Goal: Information Seeking & Learning: Learn about a topic

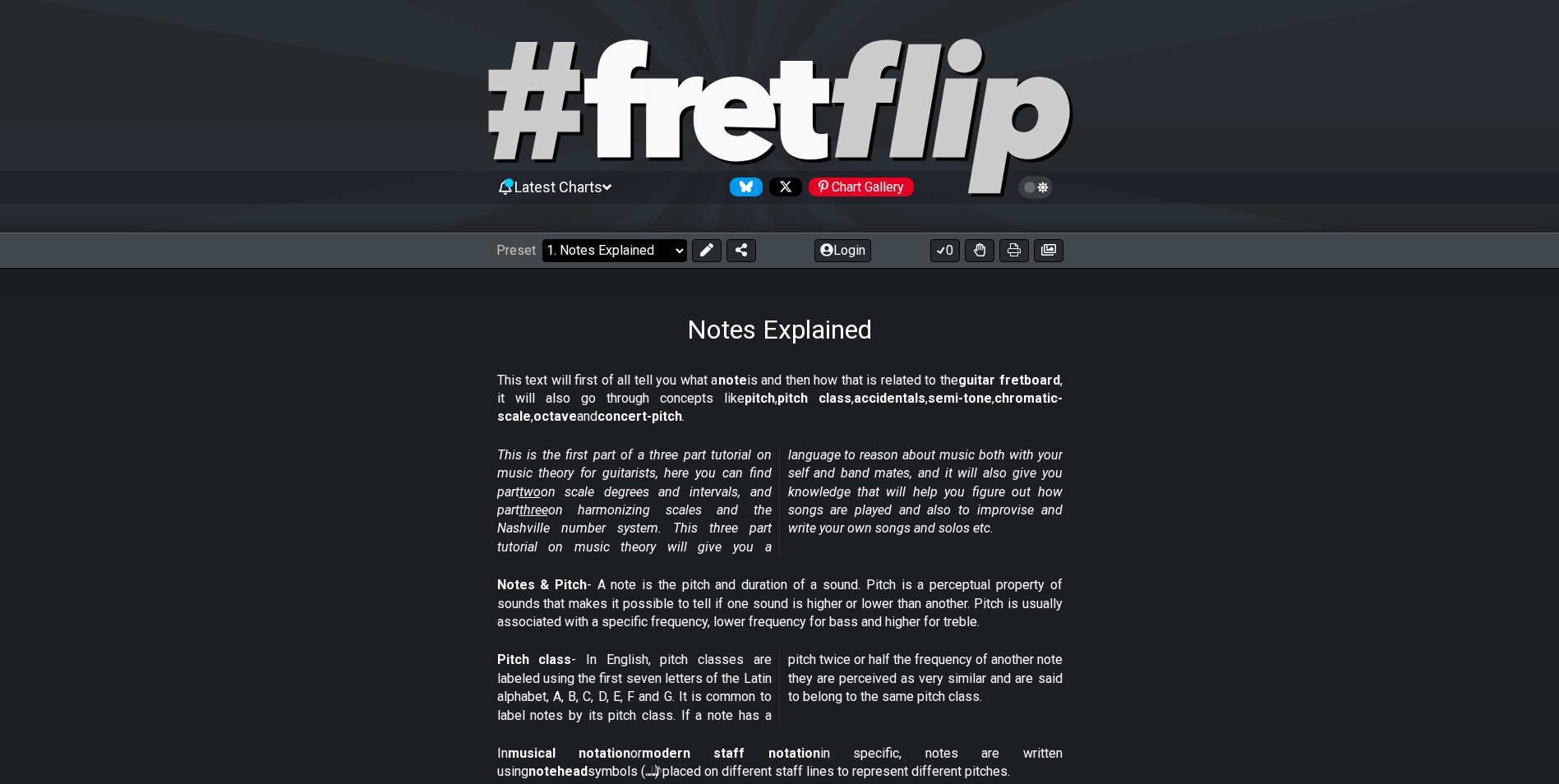
click at [657, 253] on select "Welcome to #fretflip! Initial Preset Custom Preset Minor Pentatonic Major Penta…" at bounding box center [614, 250] width 144 height 23
drag, startPoint x: 1391, startPoint y: 463, endPoint x: 1331, endPoint y: 179, distance: 290.3
click at [1391, 461] on section "This is the first part of a three part tutorial on music theory for guitarists,…" at bounding box center [780, 505] width 1559 height 129
drag, startPoint x: 637, startPoint y: 247, endPoint x: 622, endPoint y: 260, distance: 19.8
click at [637, 247] on select "Welcome to #fretflip! Initial Preset Custom Preset Minor Pentatonic Major Penta…" at bounding box center [614, 250] width 144 height 23
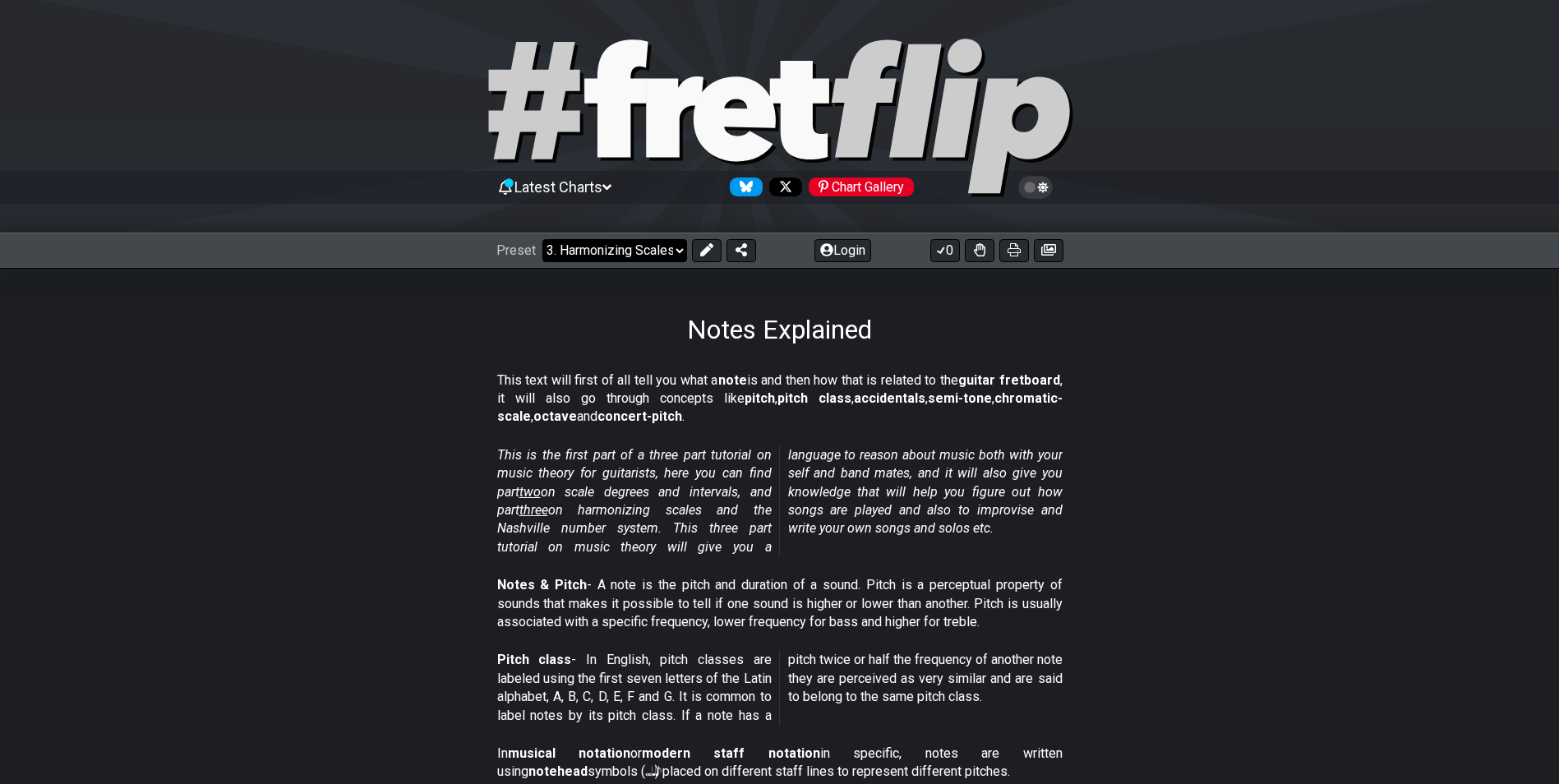
click at [542, 239] on select "Welcome to #fretflip! Initial Preset Custom Preset Minor Pentatonic Major Penta…" at bounding box center [614, 250] width 144 height 23
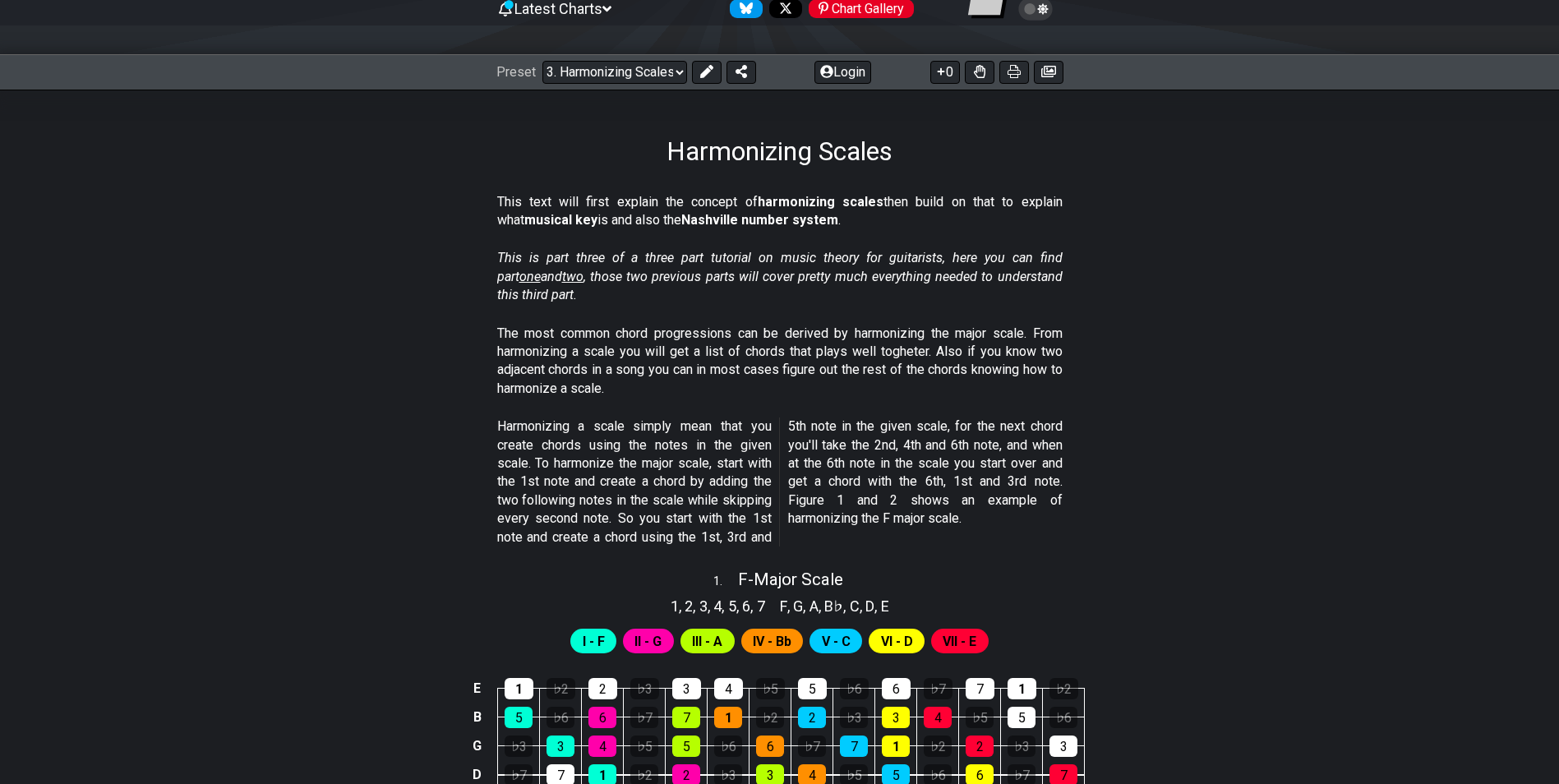
scroll to position [575, 0]
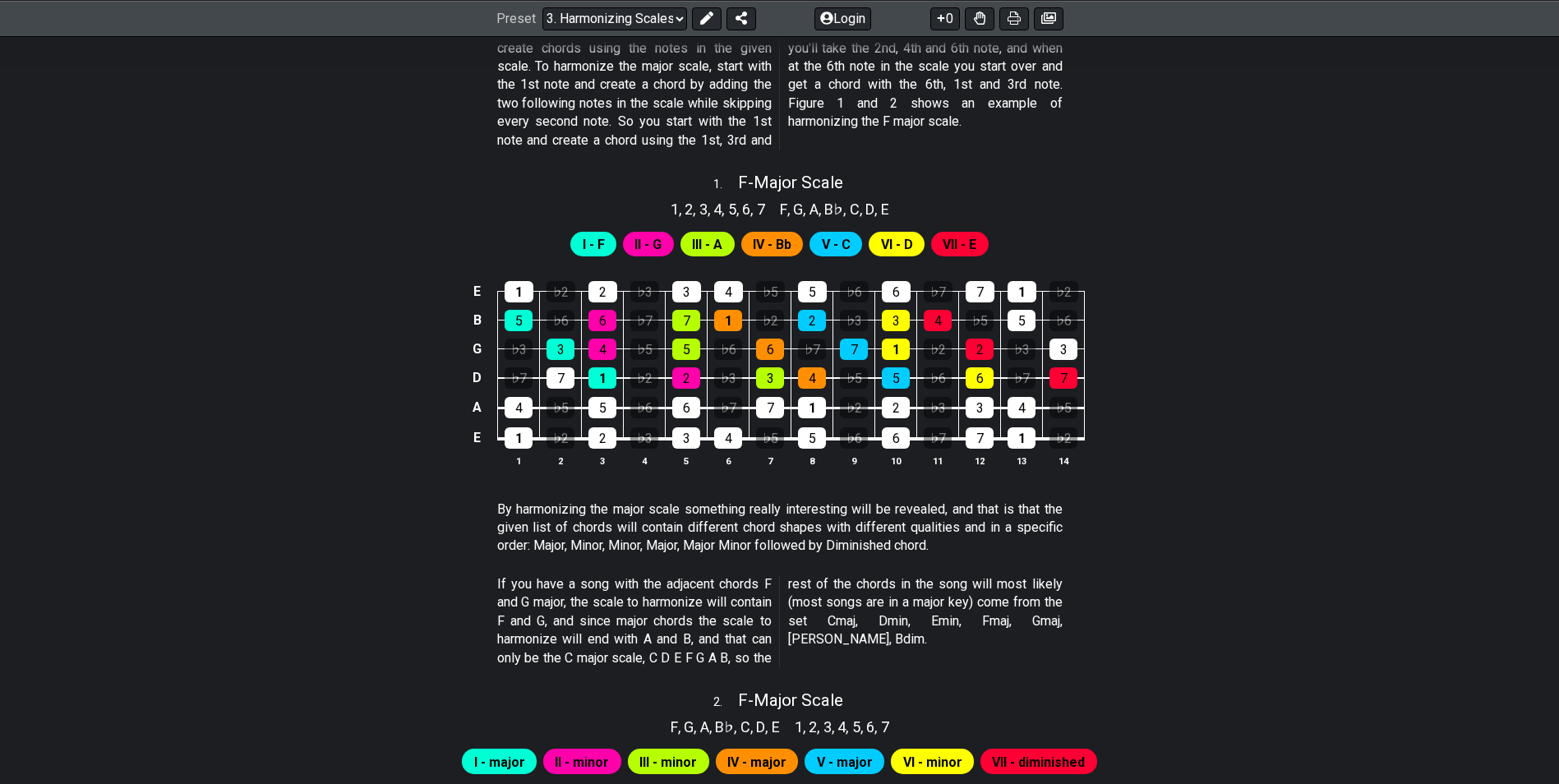
click at [635, 242] on span "II - G" at bounding box center [647, 244] width 27 height 23
click at [588, 246] on span "I - F" at bounding box center [594, 244] width 23 height 23
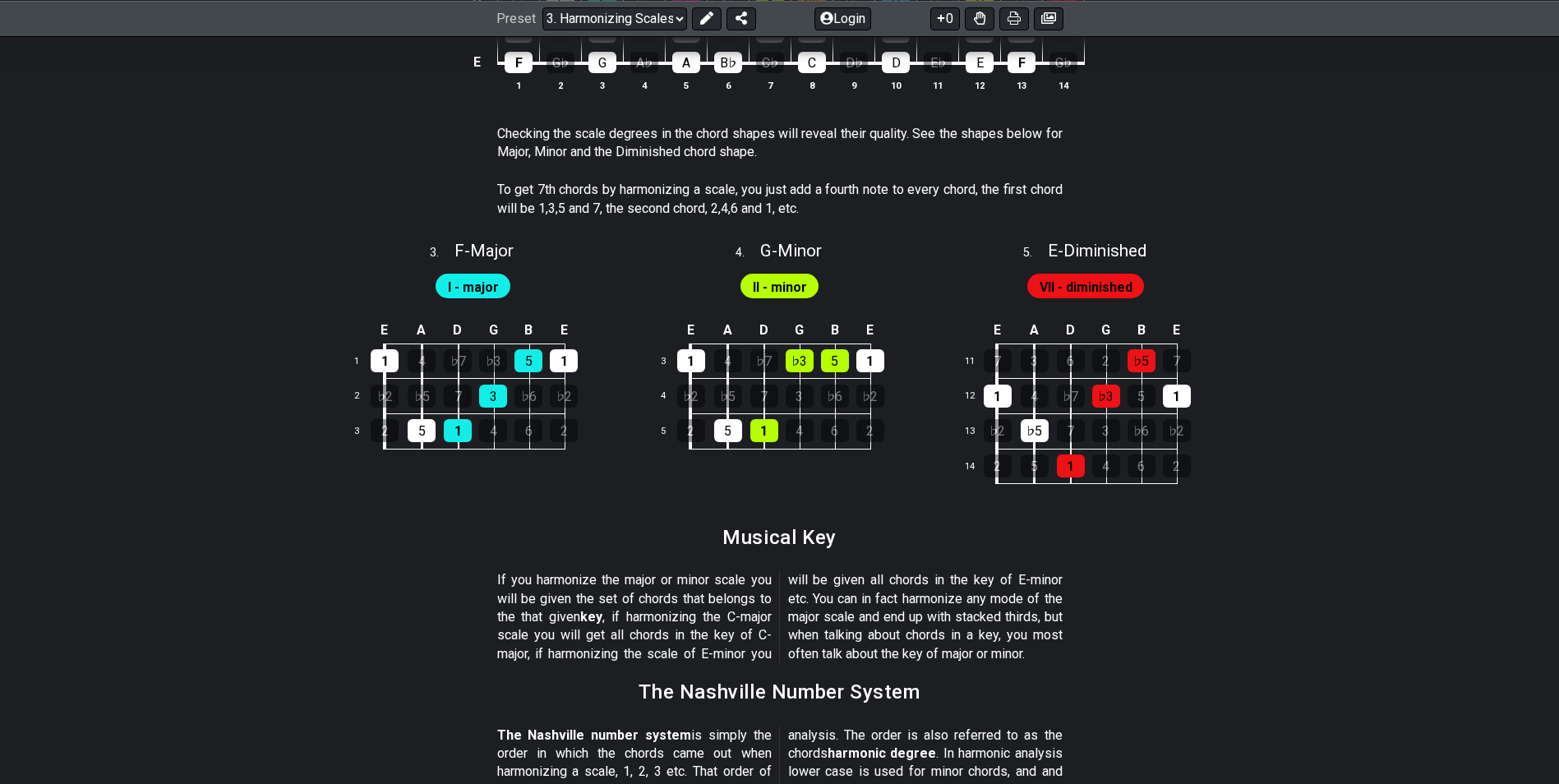
scroll to position [1138, 0]
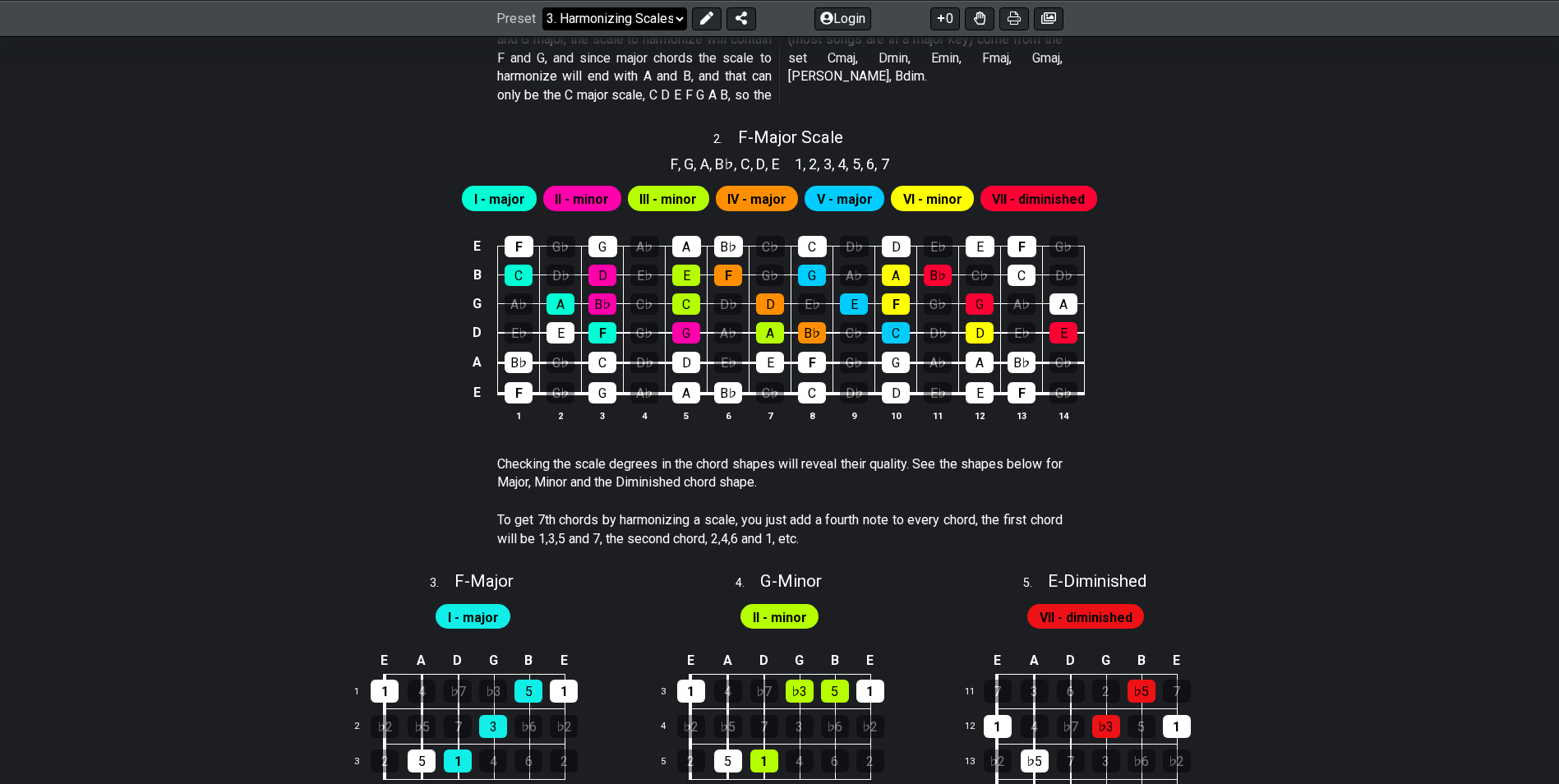
click at [618, 24] on select "Welcome to #fretflip! Initial Preset Custom Preset Minor Pentatonic Major Penta…" at bounding box center [614, 18] width 144 height 23
click at [542, 30] on select "Welcome to #fretflip! Initial Preset Custom Preset Minor Pentatonic Major Penta…" at bounding box center [614, 18] width 144 height 23
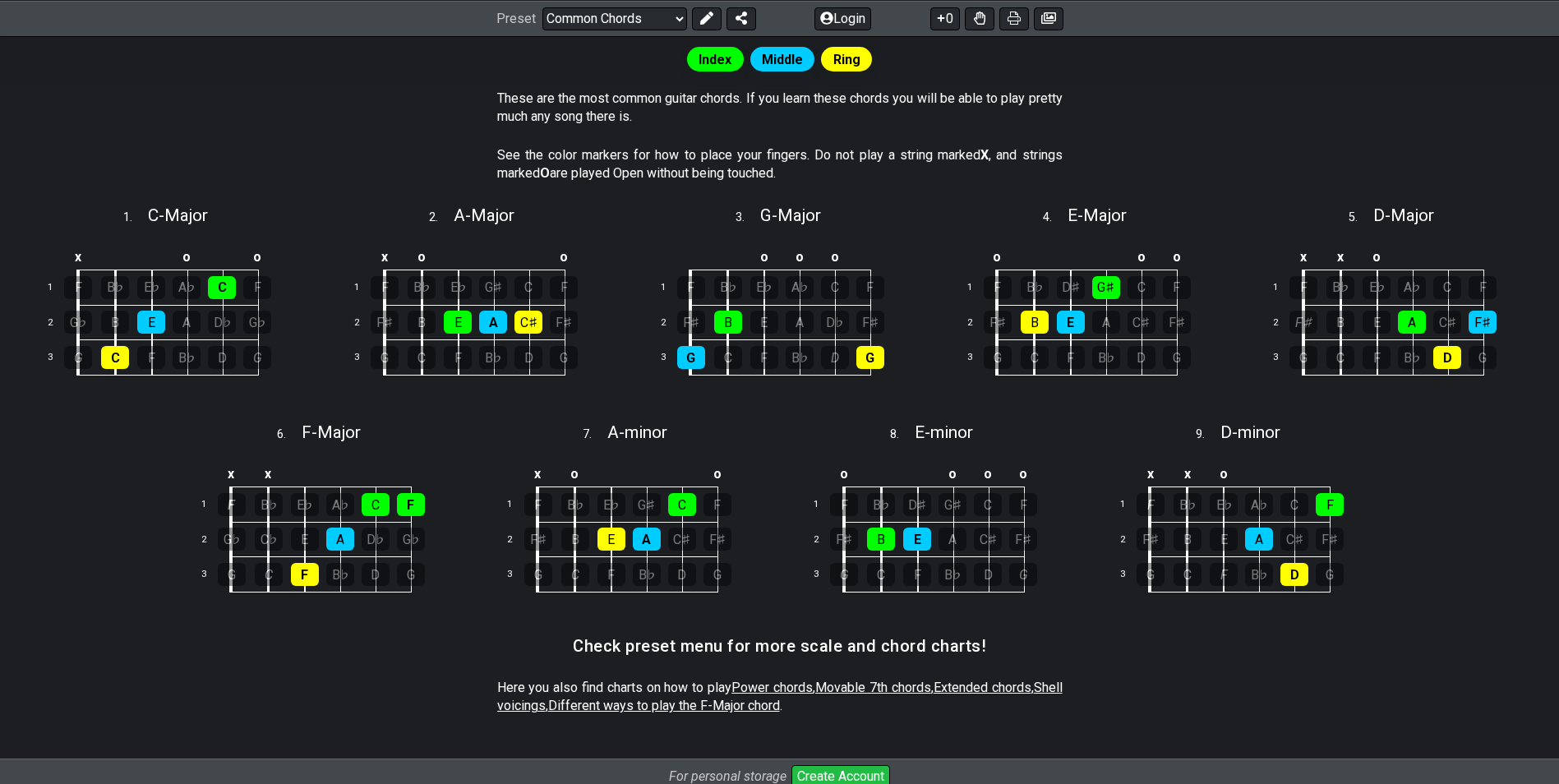
scroll to position [83, 0]
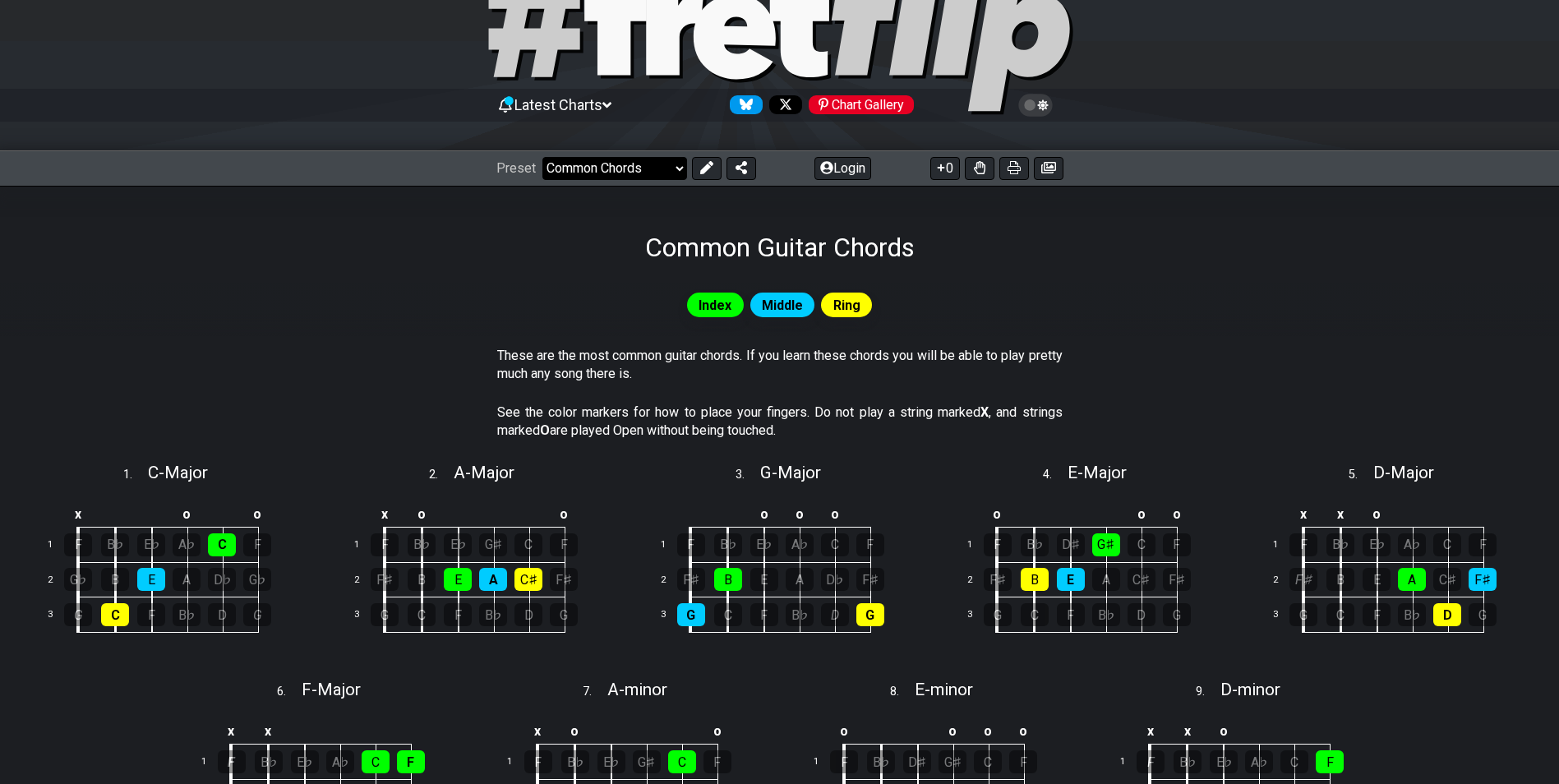
click at [655, 171] on select "Welcome to #fretflip! Initial Preset Custom Preset Minor Pentatonic Major Penta…" at bounding box center [614, 168] width 144 height 23
click at [542, 157] on select "Welcome to #fretflip! Initial Preset Custom Preset Minor Pentatonic Major Penta…" at bounding box center [614, 168] width 144 height 23
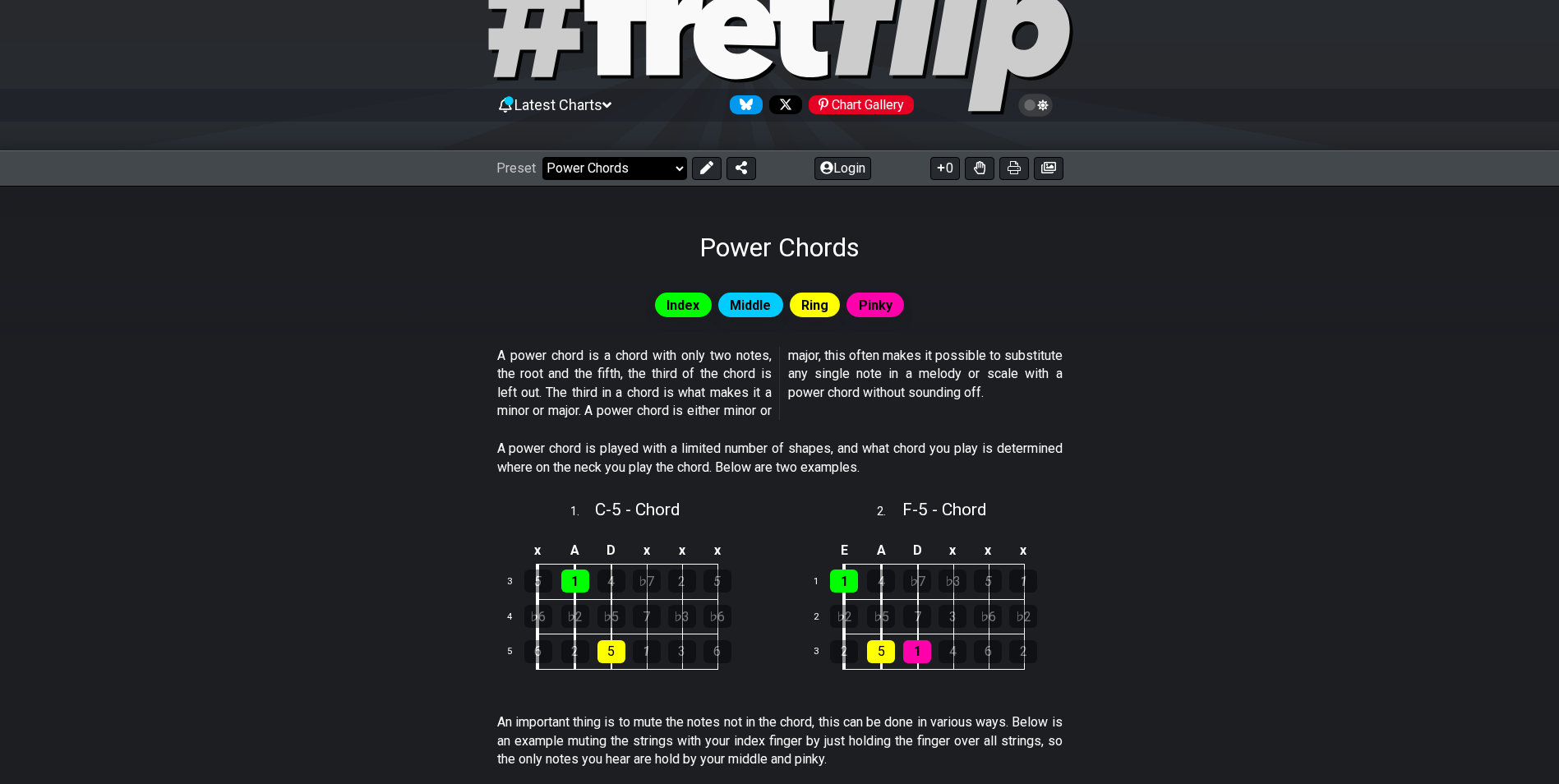
click at [661, 173] on select "Welcome to #fretflip! Initial Preset Custom Preset Minor Pentatonic Major Penta…" at bounding box center [614, 168] width 144 height 23
click at [542, 157] on select "Welcome to #fretflip! Initial Preset Custom Preset Minor Pentatonic Major Penta…" at bounding box center [614, 168] width 144 height 23
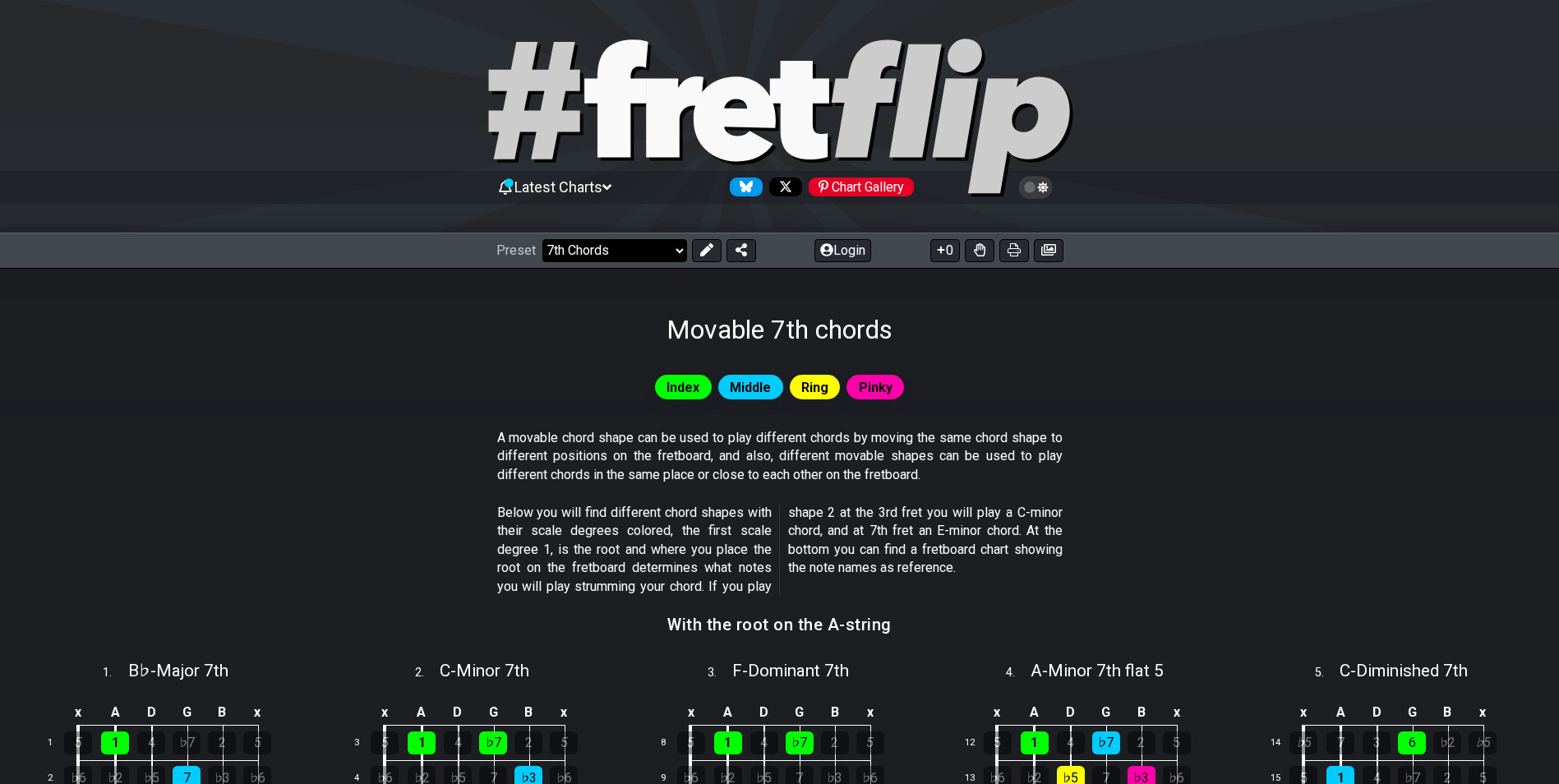
click at [647, 257] on select "Welcome to #fretflip! Initial Preset Custom Preset Minor Pentatonic Major Penta…" at bounding box center [614, 250] width 144 height 23
click at [542, 239] on select "Welcome to #fretflip! Initial Preset Custom Preset Minor Pentatonic Major Penta…" at bounding box center [614, 250] width 144 height 23
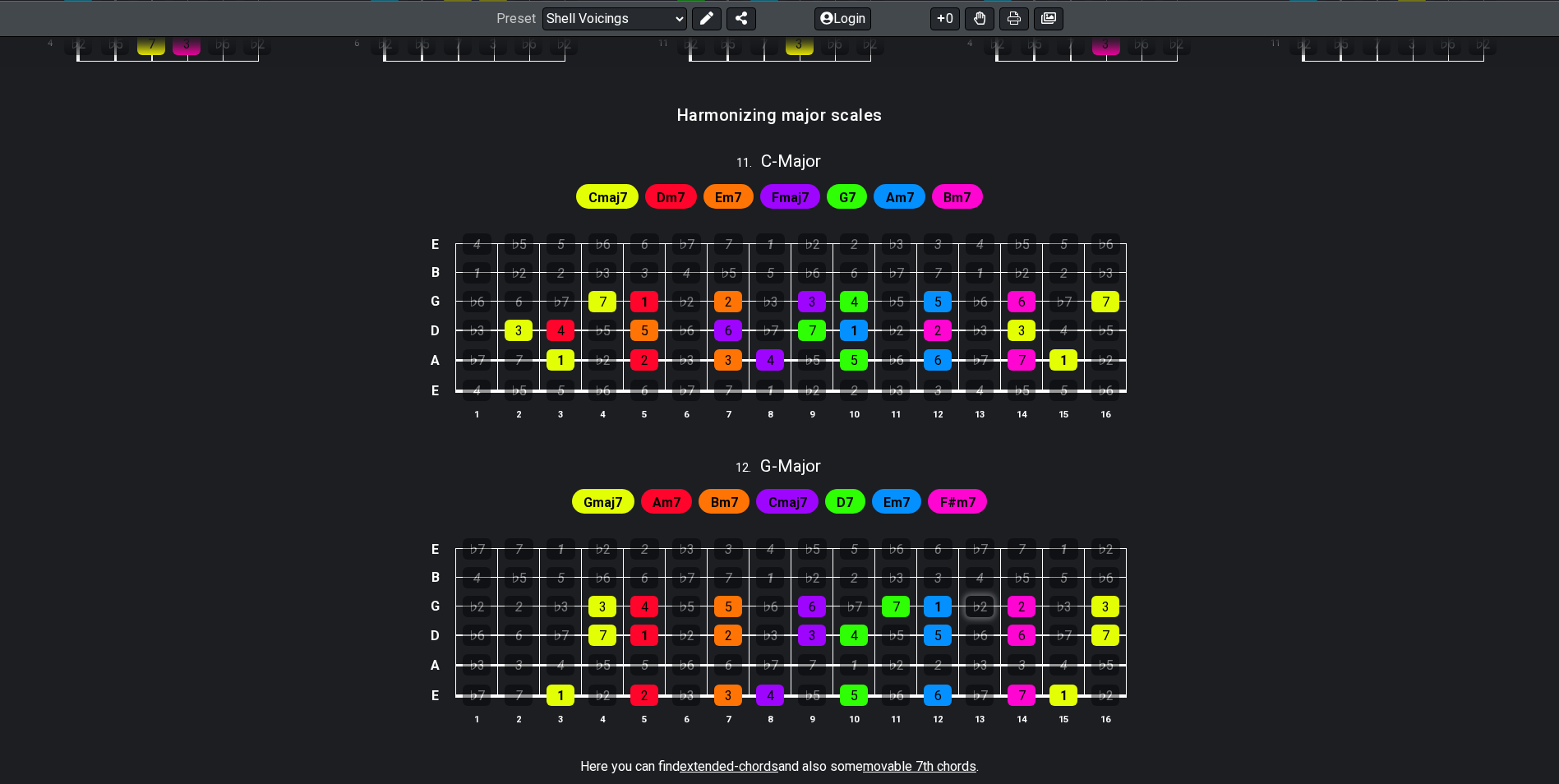
scroll to position [1151, 0]
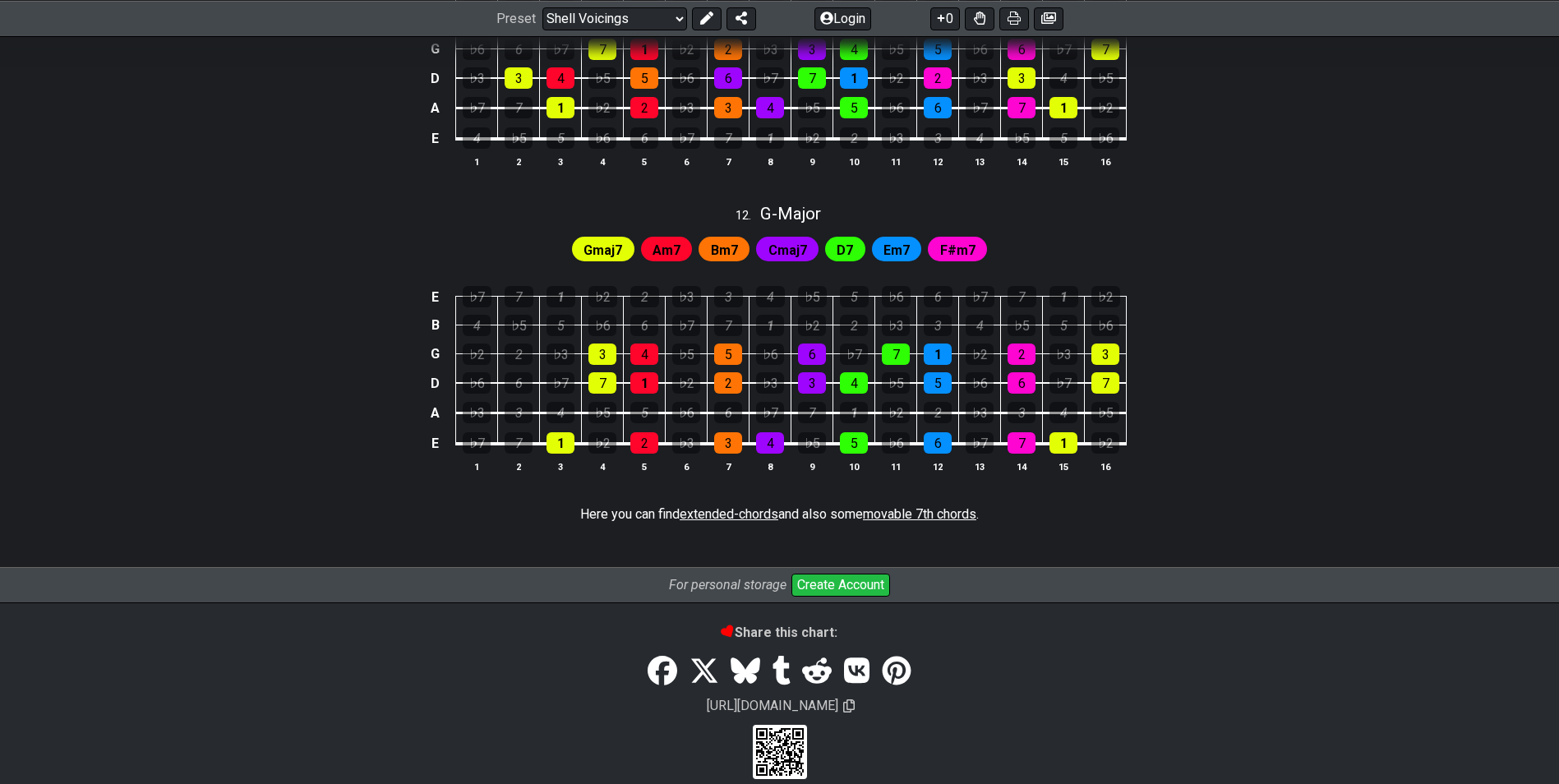
click at [793, 248] on span "Cmaj7" at bounding box center [787, 249] width 38 height 23
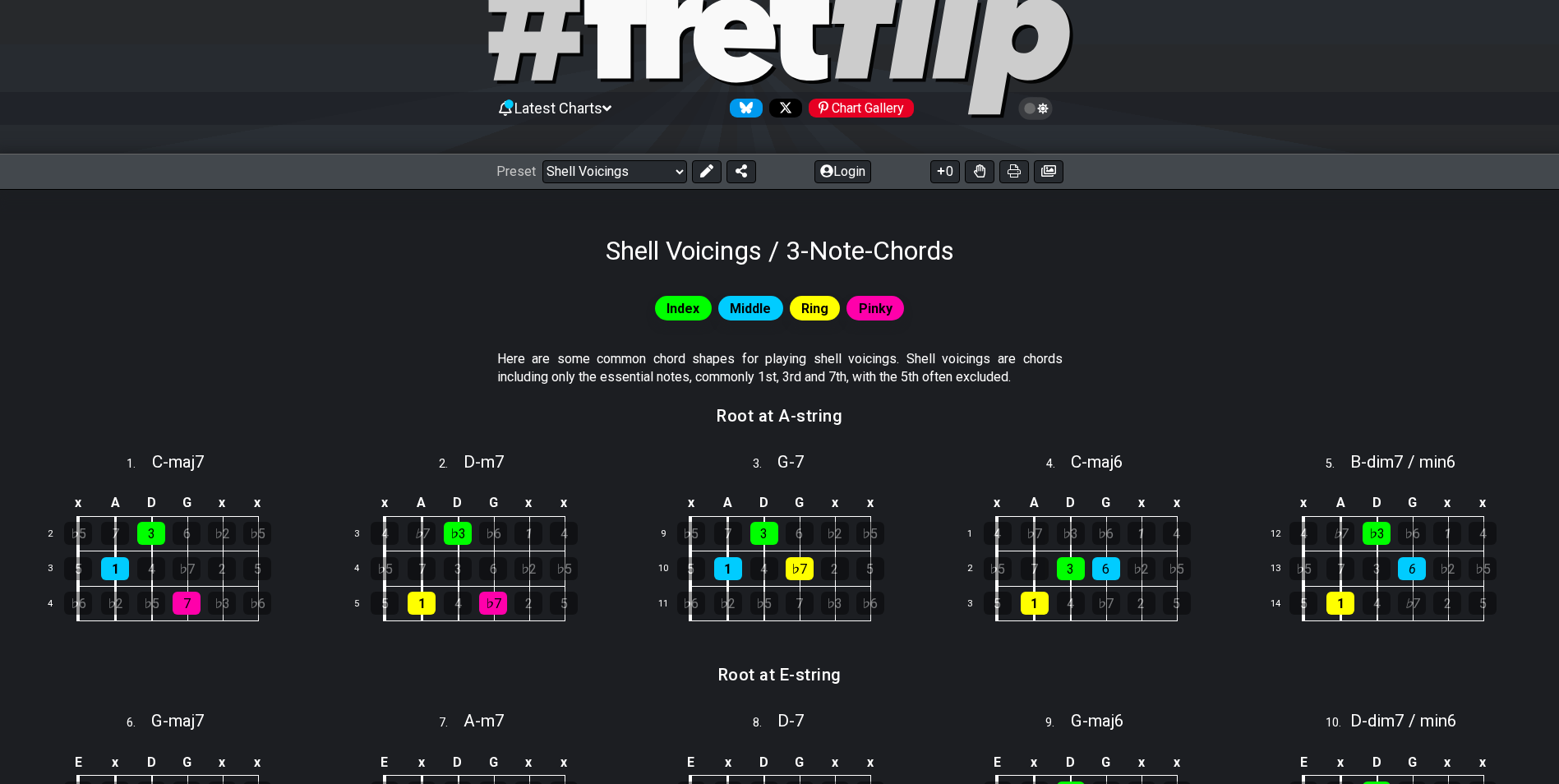
scroll to position [0, 0]
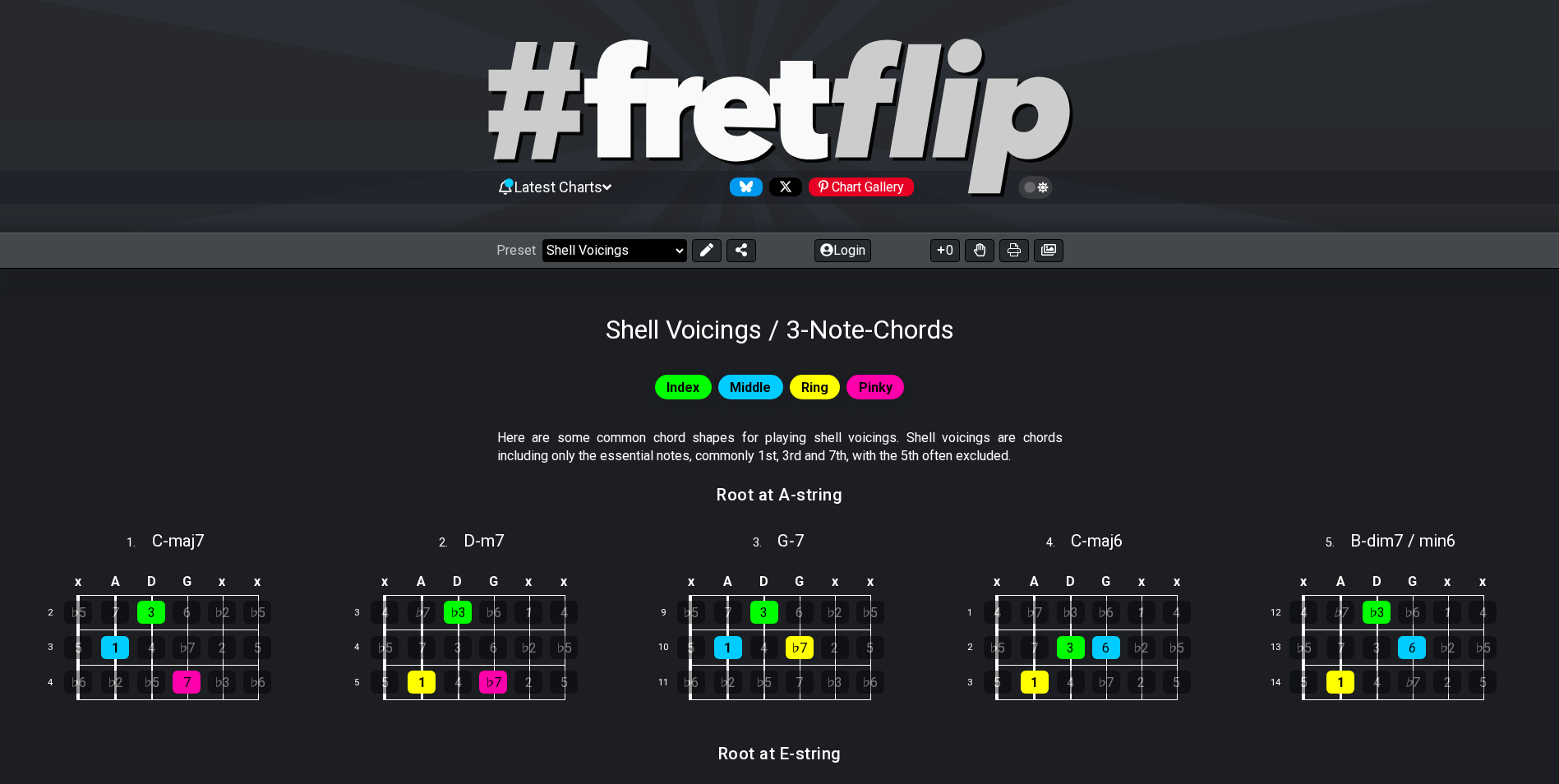
click at [655, 248] on select "Welcome to #fretflip! Initial Preset Custom Preset Minor Pentatonic Major Penta…" at bounding box center [614, 250] width 144 height 23
click at [542, 239] on select "Welcome to #fretflip! Initial Preset Custom Preset Minor Pentatonic Major Penta…" at bounding box center [614, 250] width 144 height 23
click at [1197, 428] on section "Here are some common chord shapes for playing shell voicings. Shell voicings ar…" at bounding box center [780, 450] width 1559 height 56
click at [635, 246] on select "Welcome to #fretflip! Initial Preset Custom Preset Minor Pentatonic Major Penta…" at bounding box center [614, 250] width 144 height 23
click at [542, 239] on select "Welcome to #fretflip! Initial Preset Custom Preset Minor Pentatonic Major Penta…" at bounding box center [614, 250] width 144 height 23
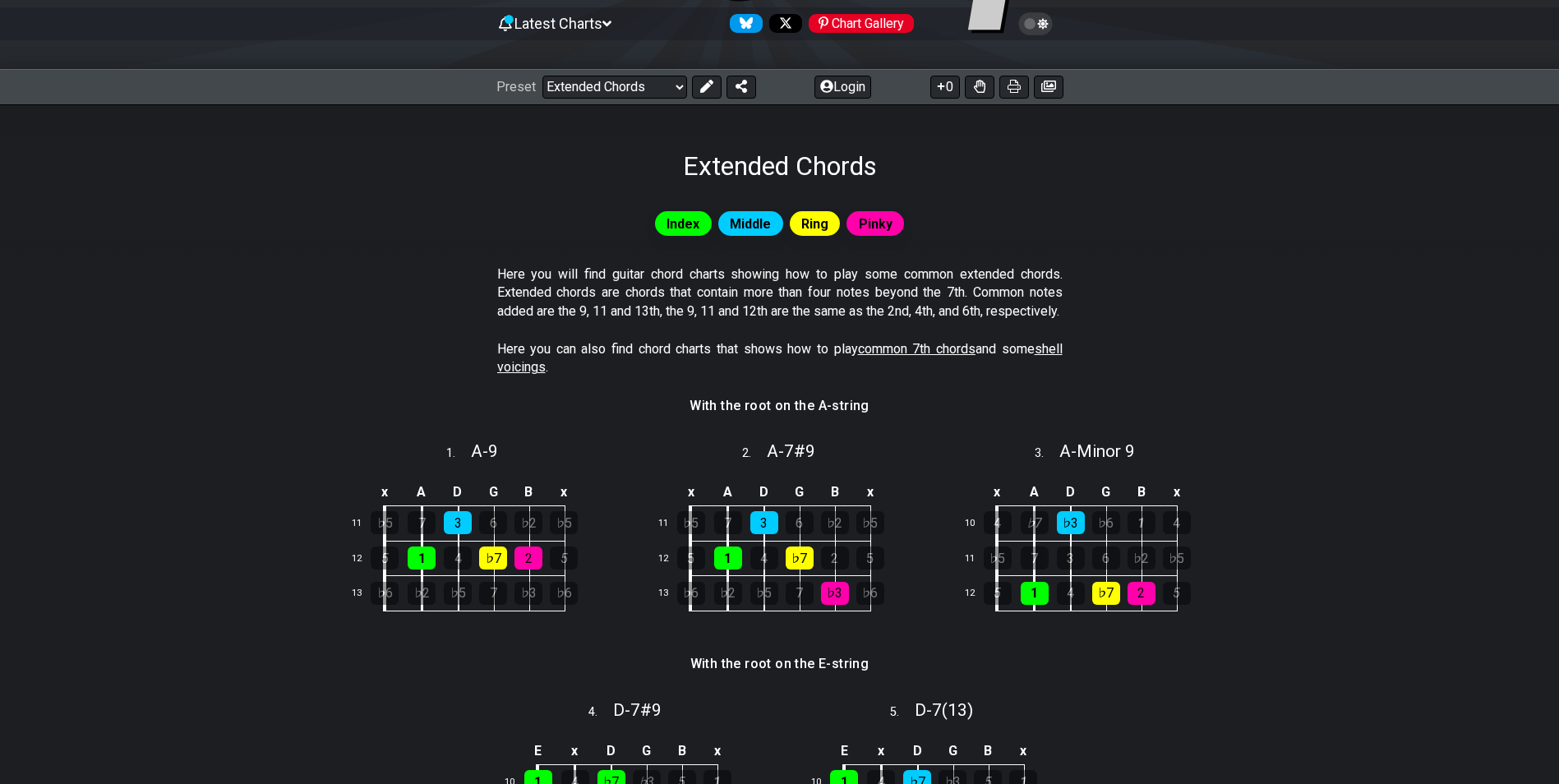
scroll to position [164, 0]
click at [747, 229] on span "Middle" at bounding box center [750, 222] width 41 height 23
click at [819, 229] on span "Ring" at bounding box center [814, 222] width 27 height 23
click at [882, 227] on span "Pinky" at bounding box center [876, 222] width 34 height 23
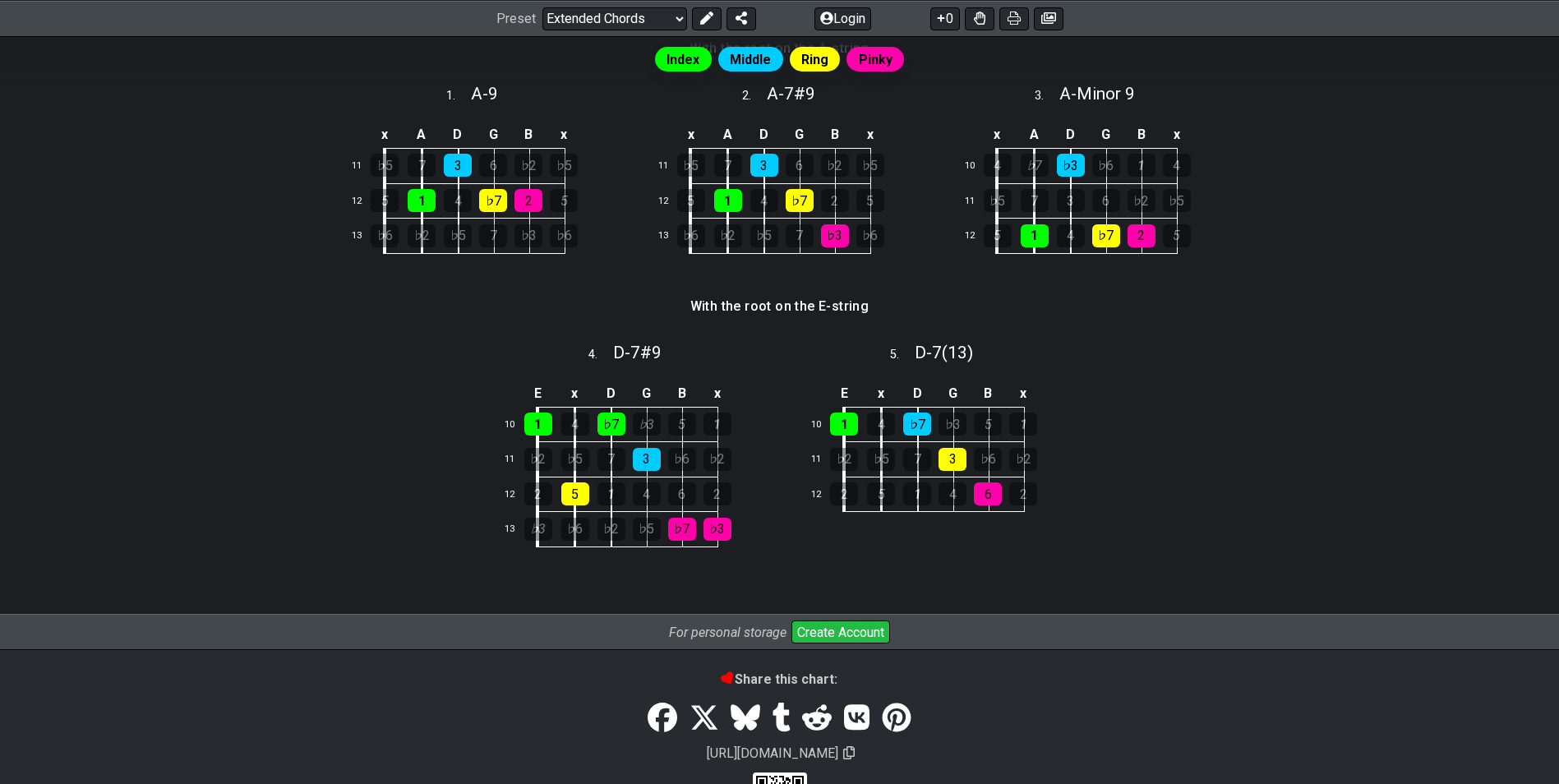
scroll to position [279, 0]
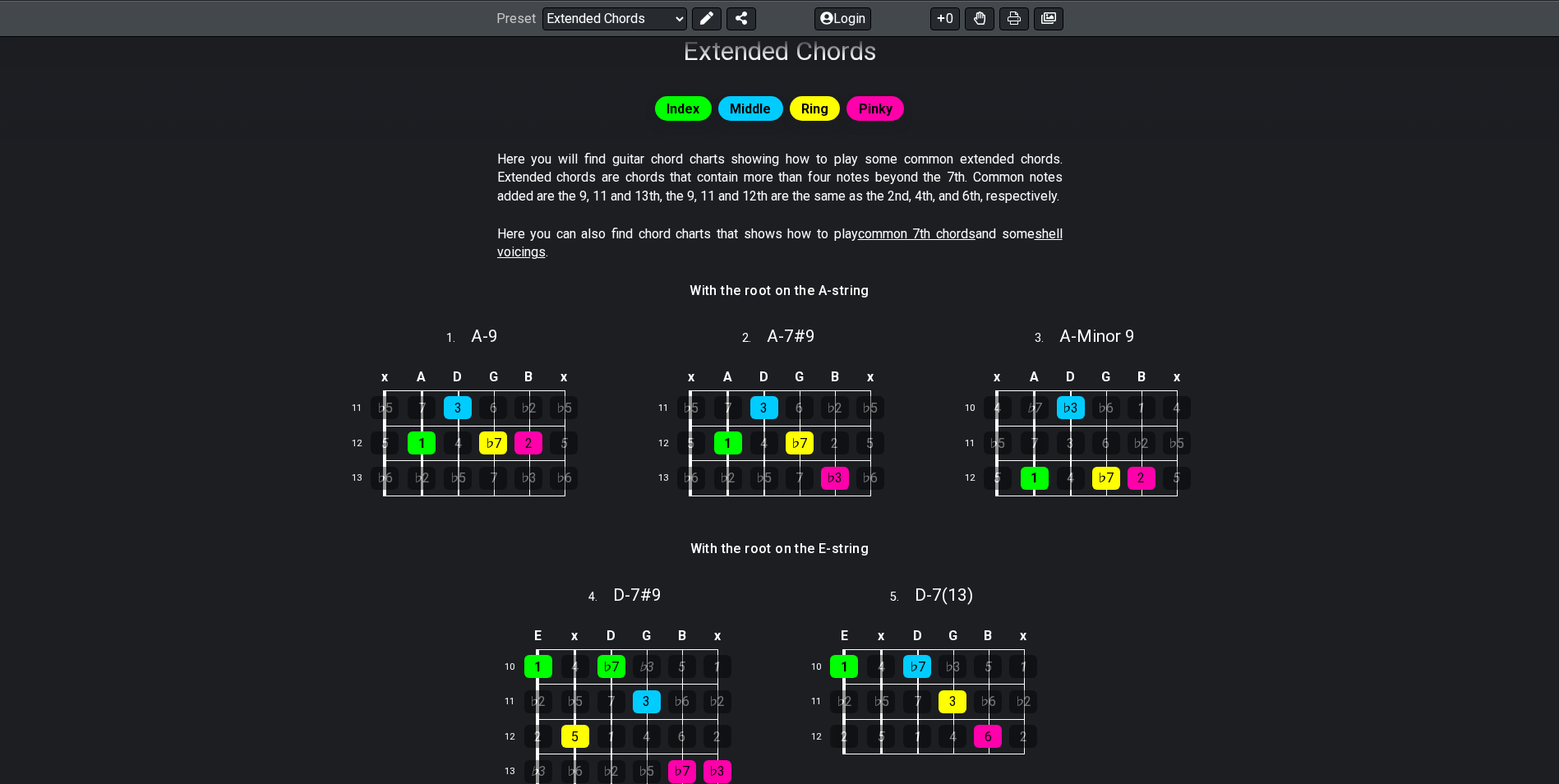
click at [943, 242] on span "common 7th chords" at bounding box center [916, 234] width 117 height 16
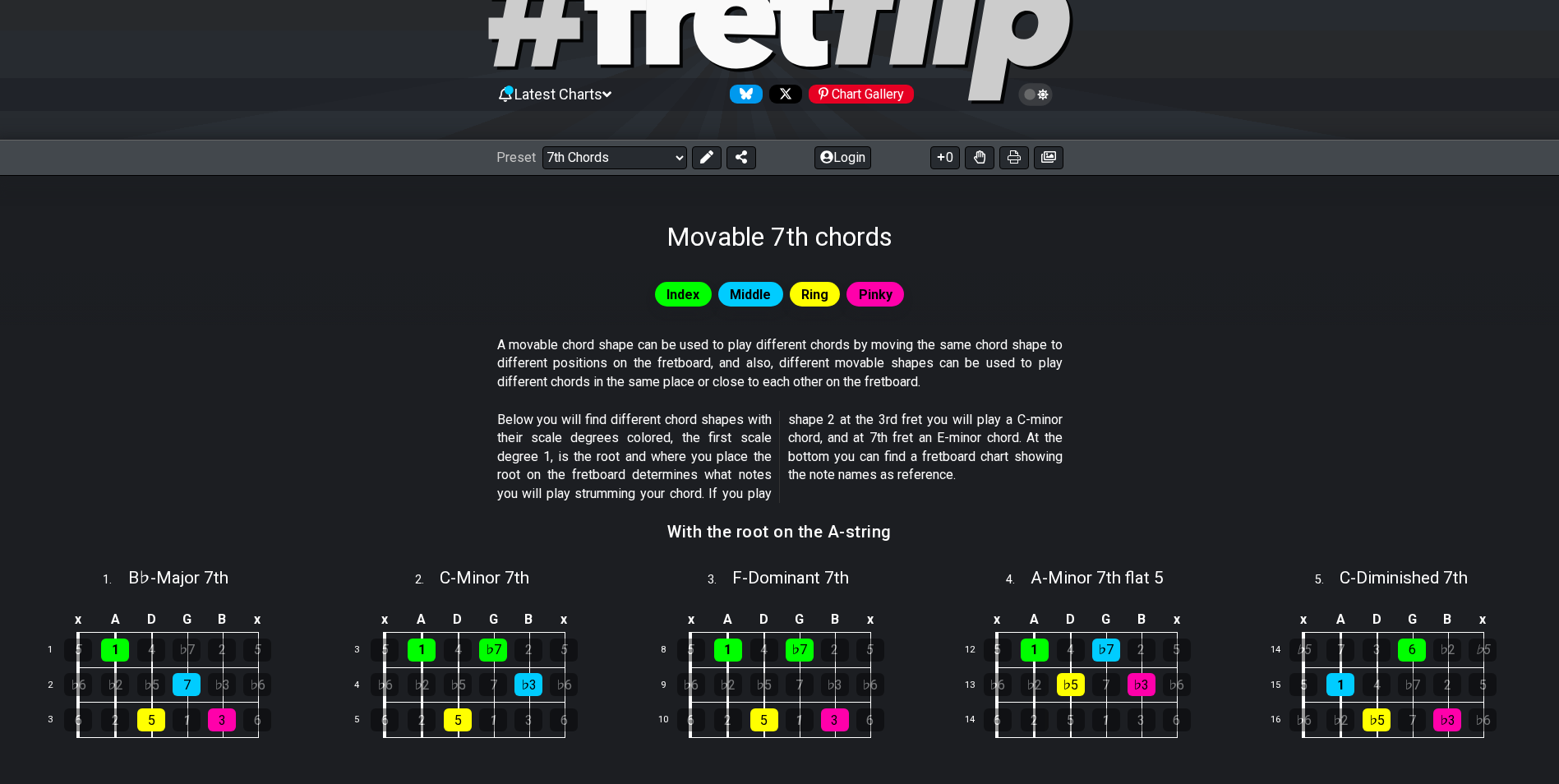
scroll to position [83, 0]
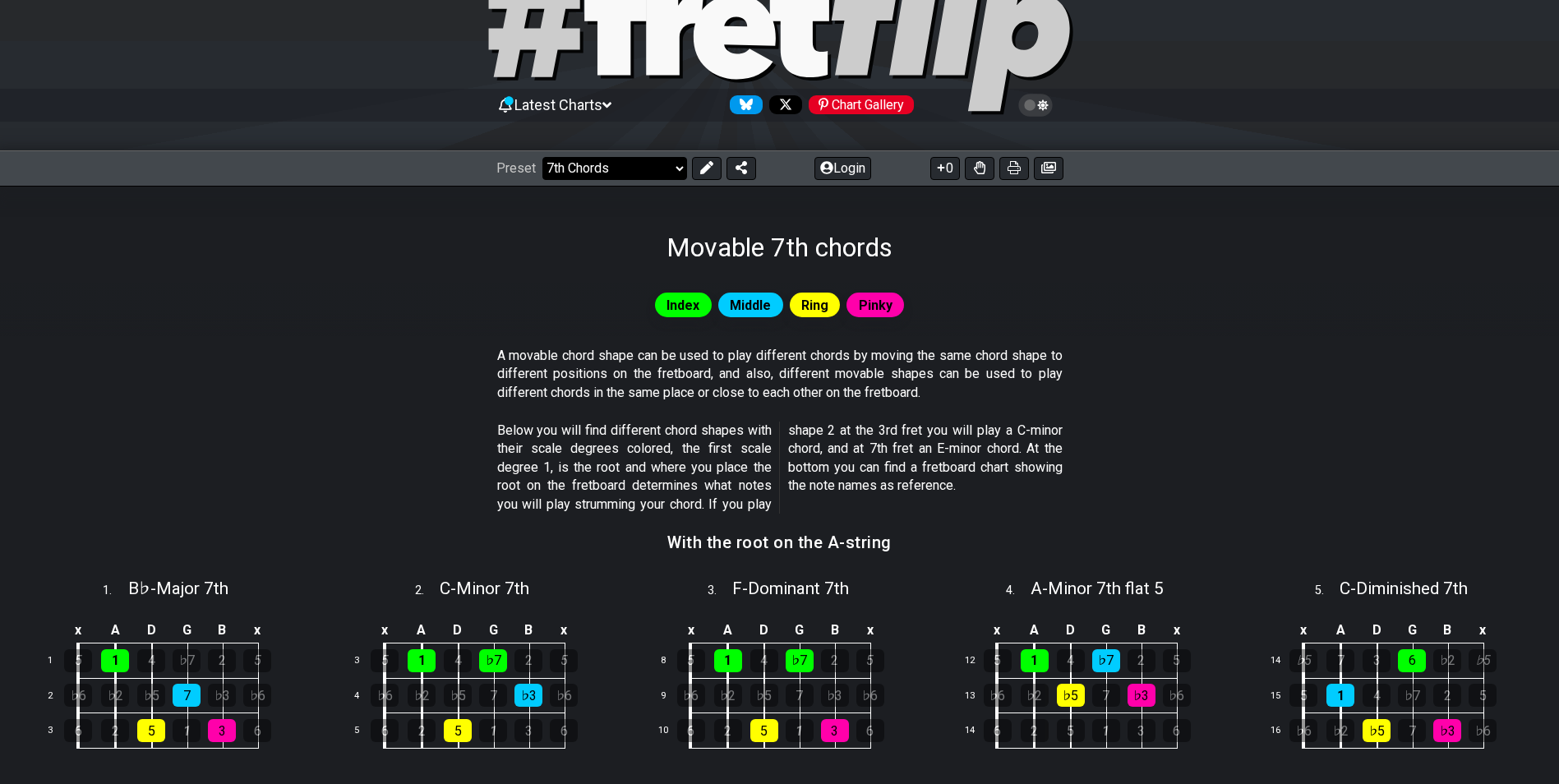
click at [654, 166] on select "Welcome to #fretflip! Initial Preset Custom Preset Minor Pentatonic Major Penta…" at bounding box center [614, 168] width 144 height 23
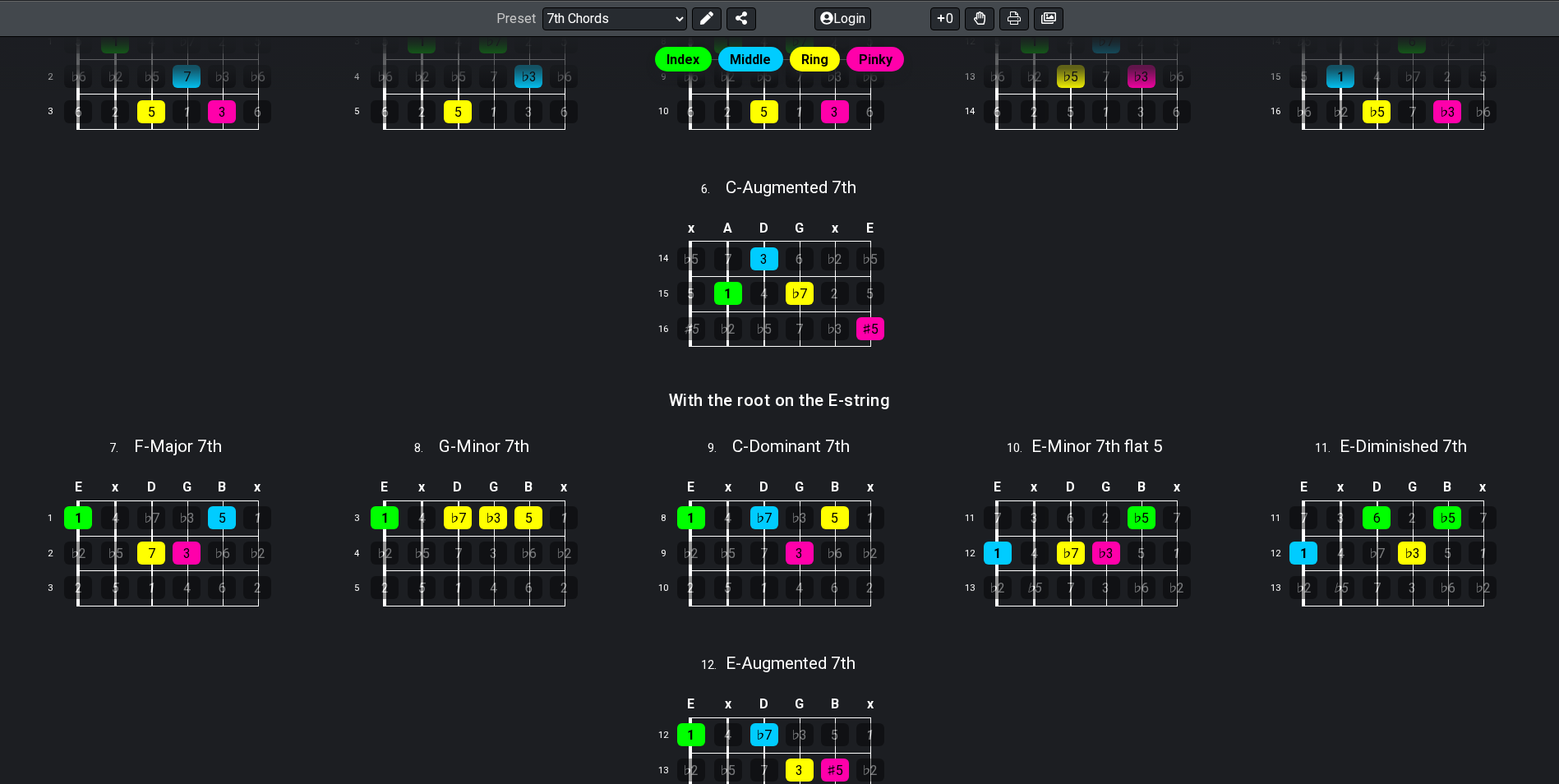
scroll to position [208, 0]
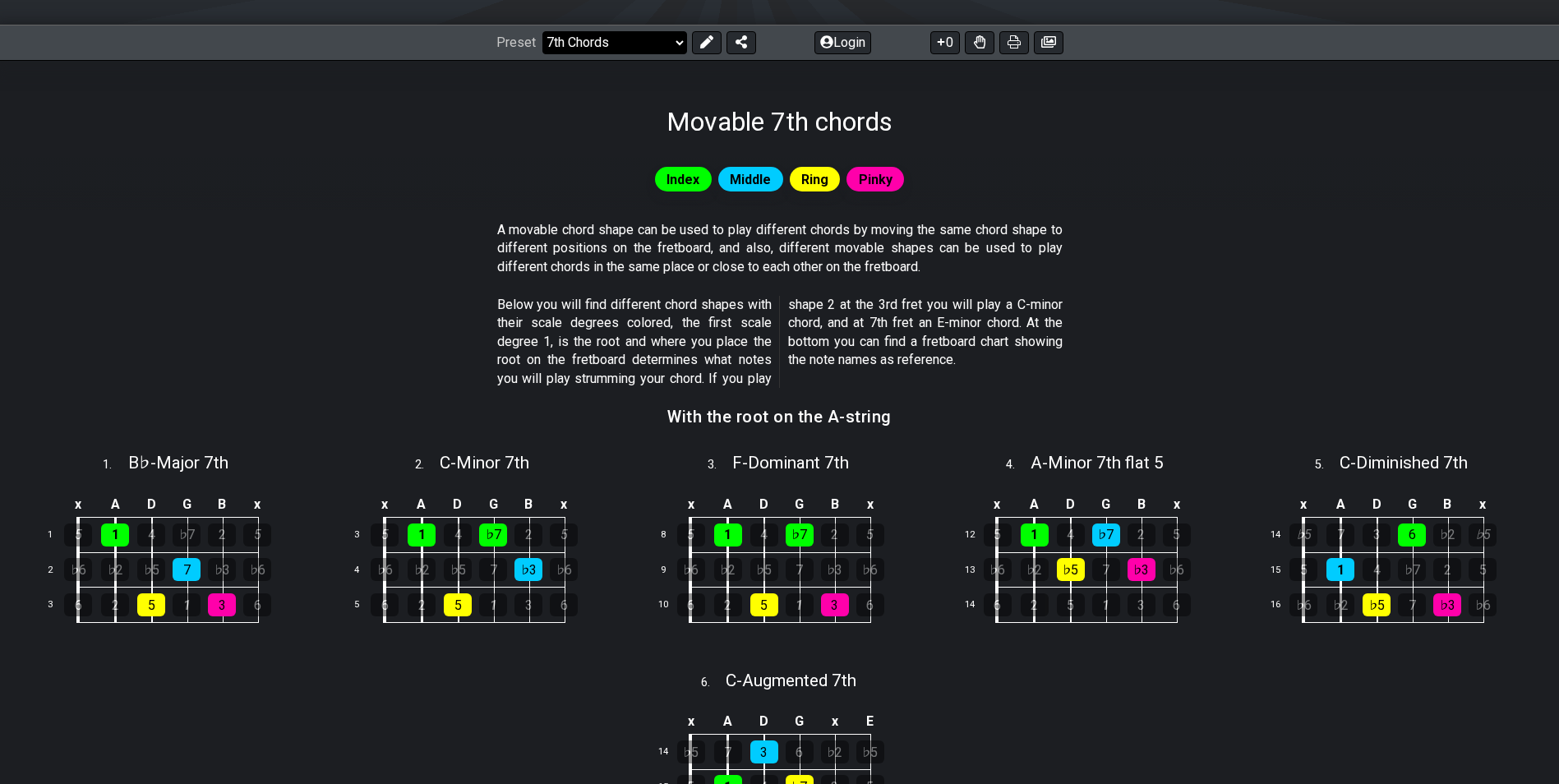
click at [641, 44] on select "Welcome to #fretflip! Initial Preset Custom Preset Minor Pentatonic Major Penta…" at bounding box center [614, 42] width 144 height 23
click at [542, 31] on select "Welcome to #fretflip! Initial Preset Custom Preset Minor Pentatonic Major Penta…" at bounding box center [614, 42] width 144 height 23
select select "/guitar-scales-generator"
select select "A"
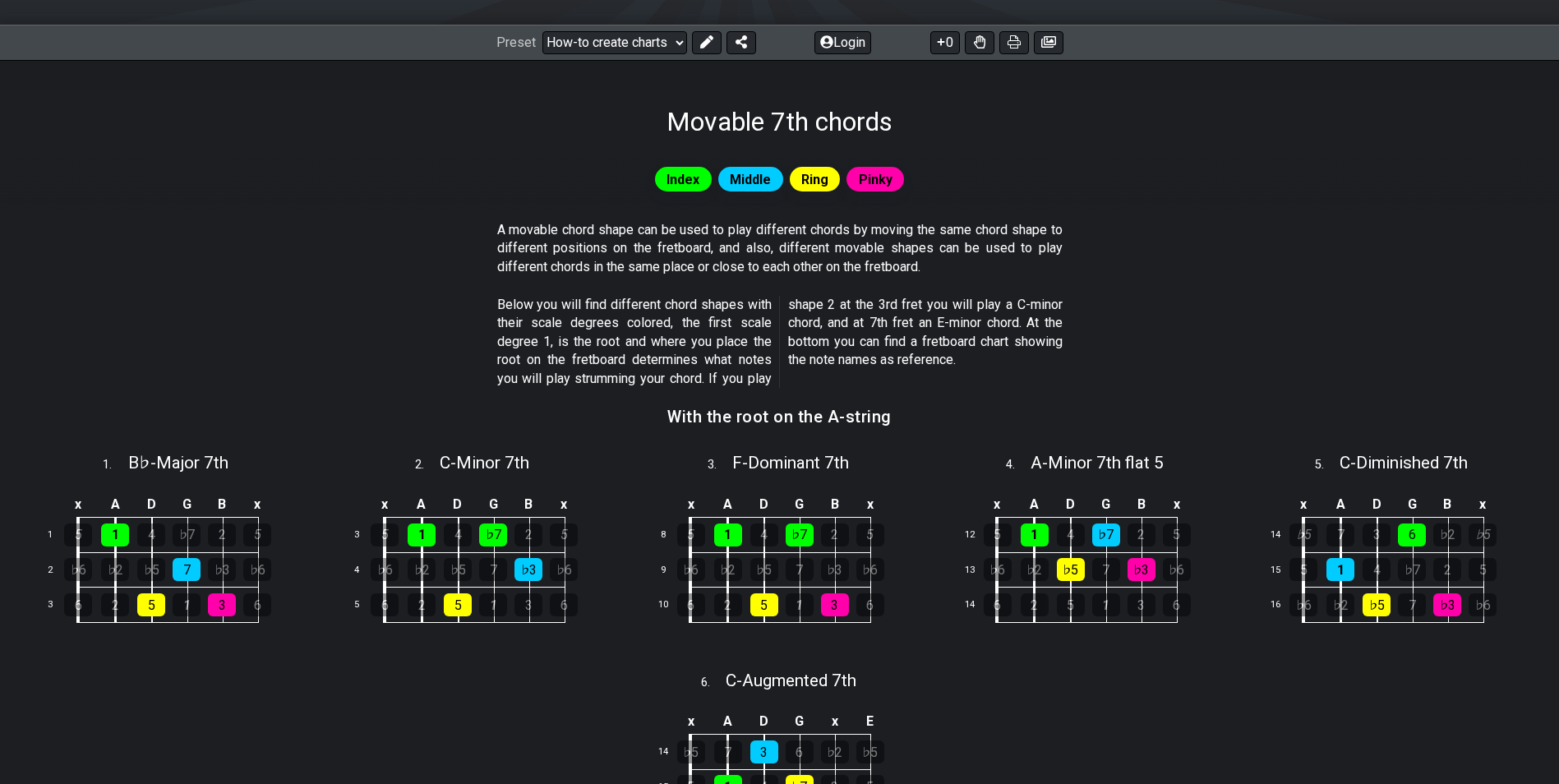
select select "A"
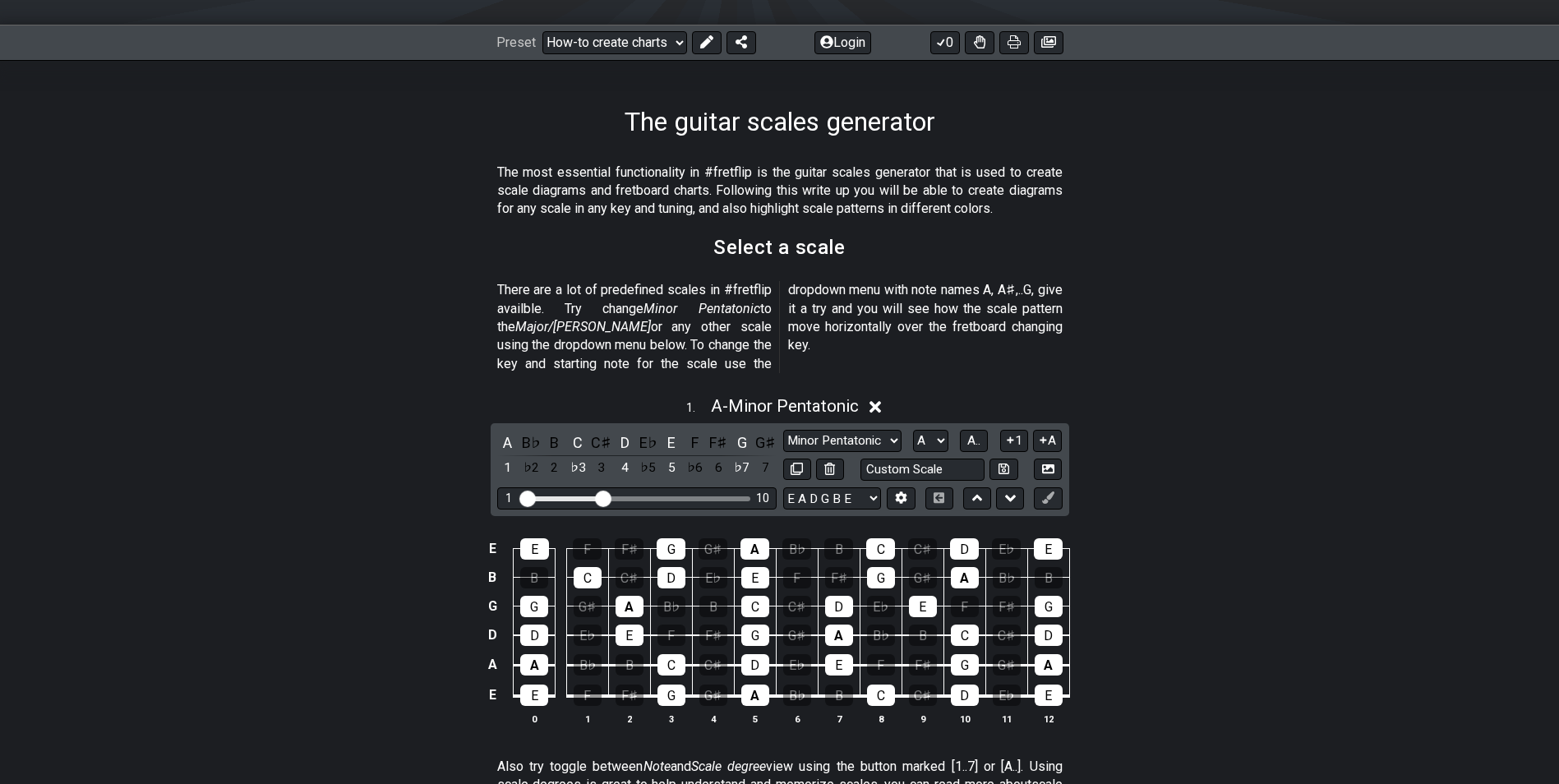
drag, startPoint x: 617, startPoint y: 482, endPoint x: 599, endPoint y: 478, distance: 18.4
click at [599, 497] on input "Visible fret range" at bounding box center [637, 497] width 234 height 0
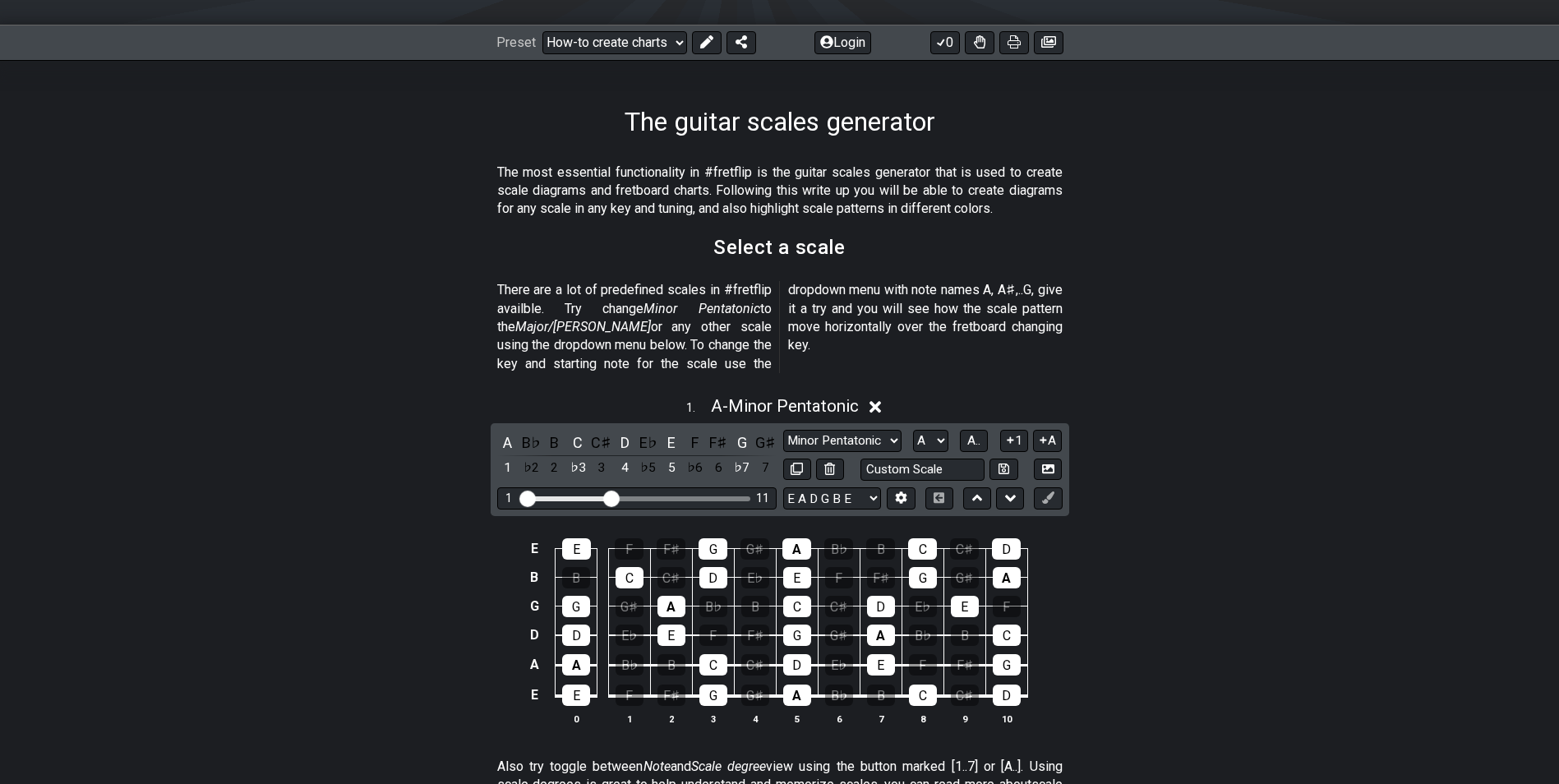
drag, startPoint x: 598, startPoint y: 476, endPoint x: 614, endPoint y: 481, distance: 16.8
click at [614, 497] on input "Visible fret range" at bounding box center [637, 497] width 234 height 0
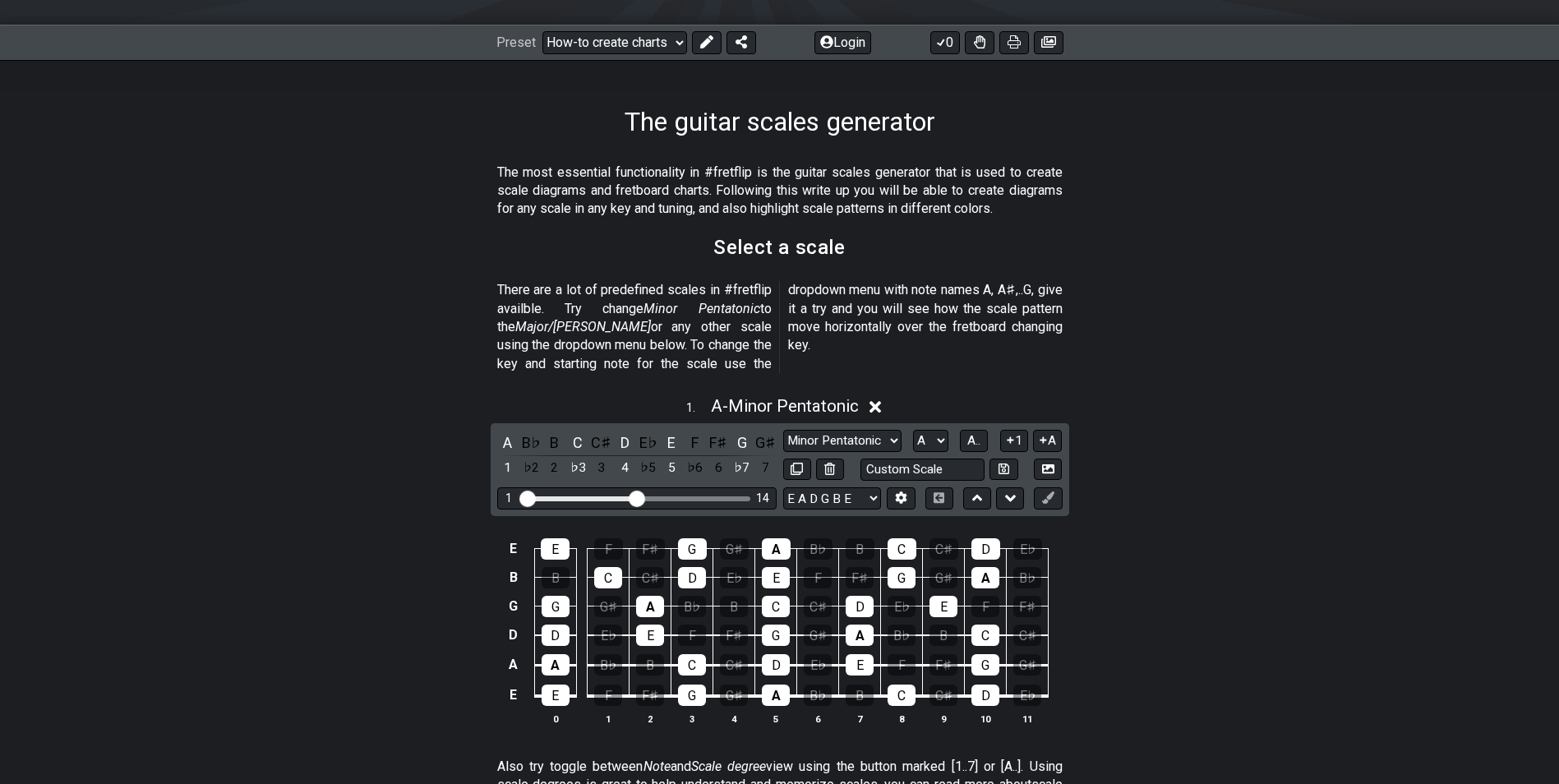
drag, startPoint x: 614, startPoint y: 481, endPoint x: 637, endPoint y: 481, distance: 23.0
click at [637, 497] on input "Visible fret range" at bounding box center [637, 497] width 234 height 0
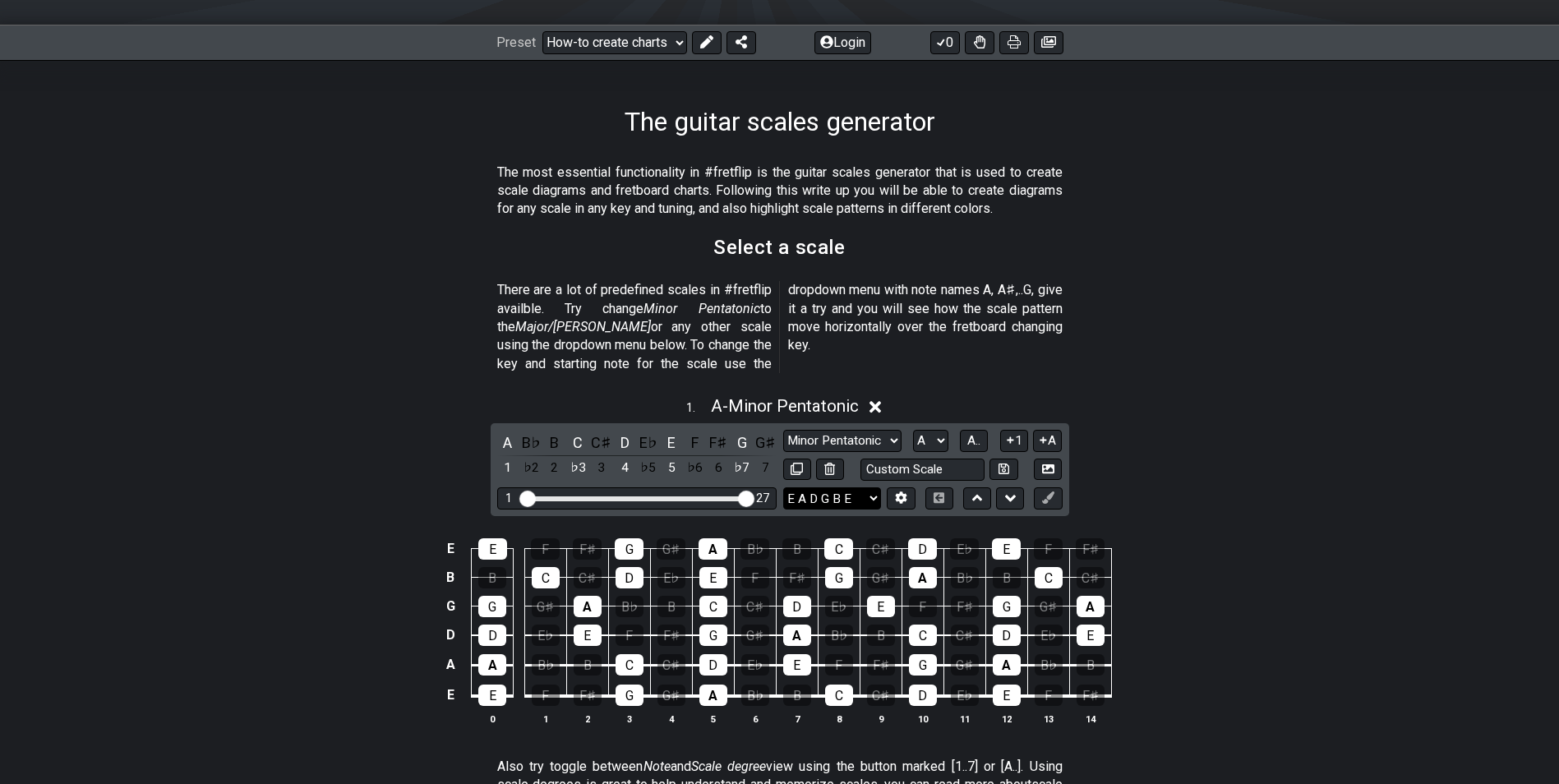
drag, startPoint x: 643, startPoint y: 481, endPoint x: 816, endPoint y: 490, distance: 173.2
click at [754, 497] on input "Visible fret range" at bounding box center [637, 497] width 234 height 0
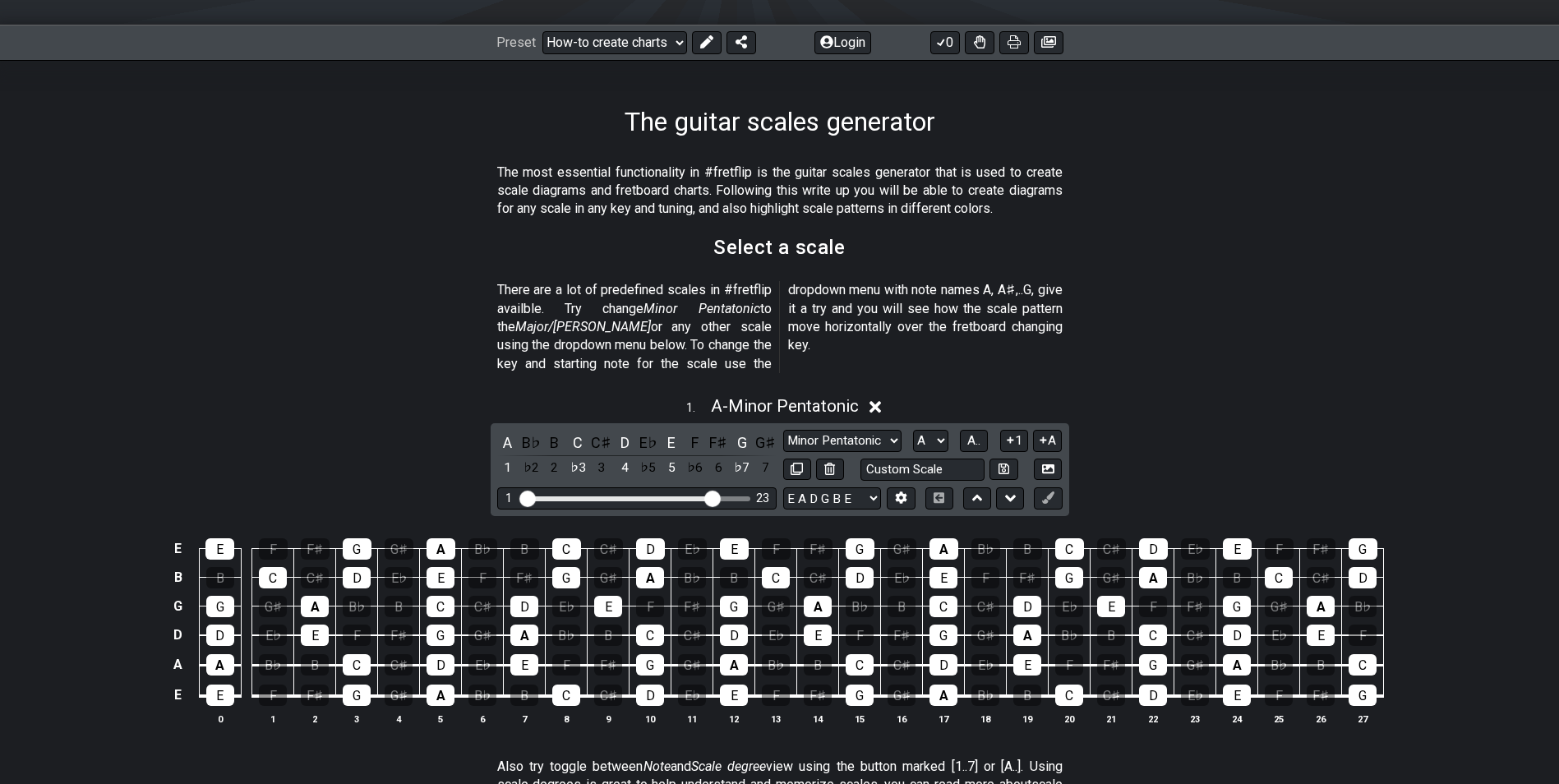
drag, startPoint x: 751, startPoint y: 477, endPoint x: 711, endPoint y: 479, distance: 40.0
click at [711, 497] on input "Visible fret range" at bounding box center [637, 497] width 234 height 0
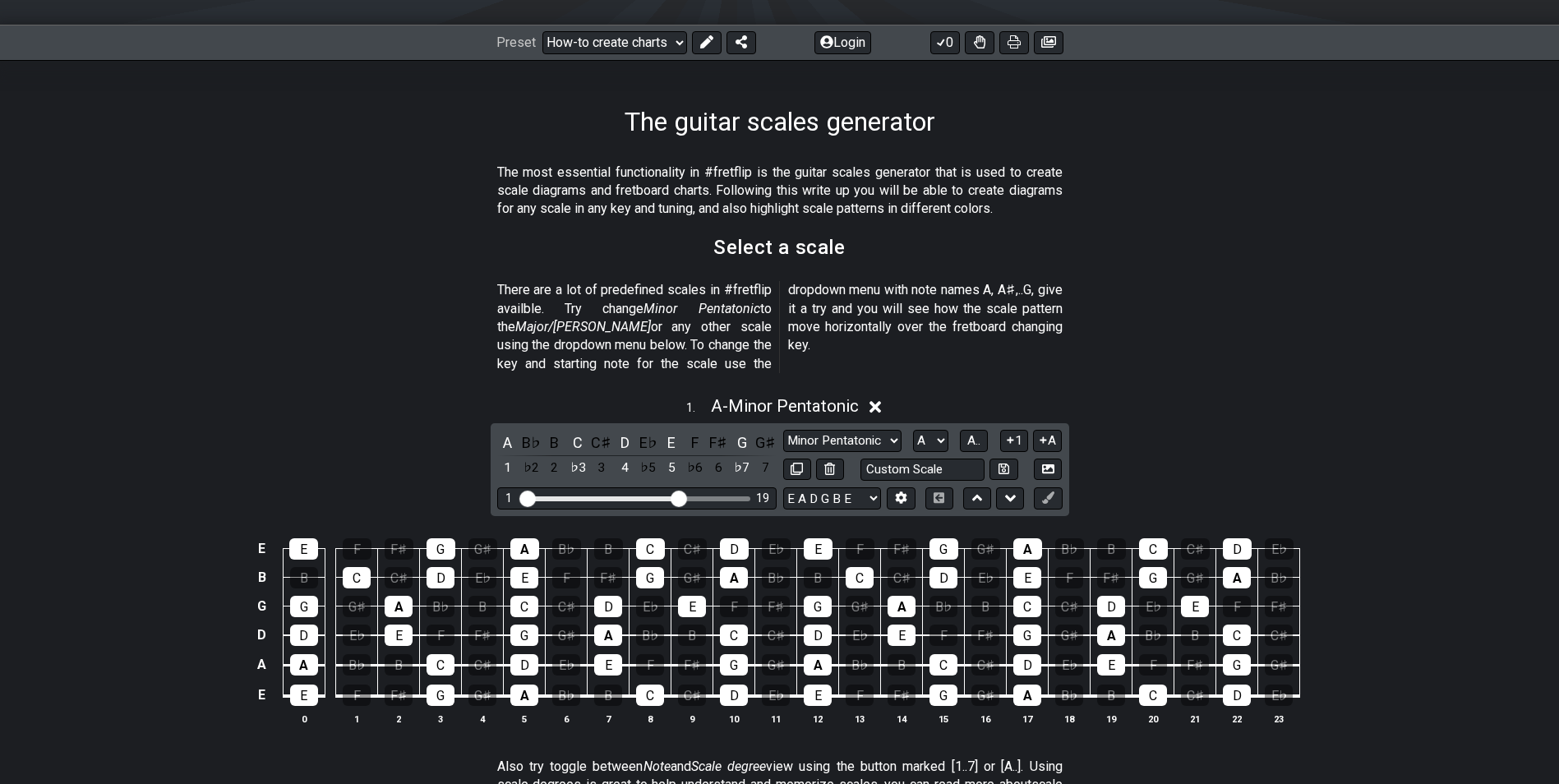
drag, startPoint x: 711, startPoint y: 479, endPoint x: 681, endPoint y: 475, distance: 30.3
click at [681, 497] on input "Visible fret range" at bounding box center [637, 497] width 234 height 0
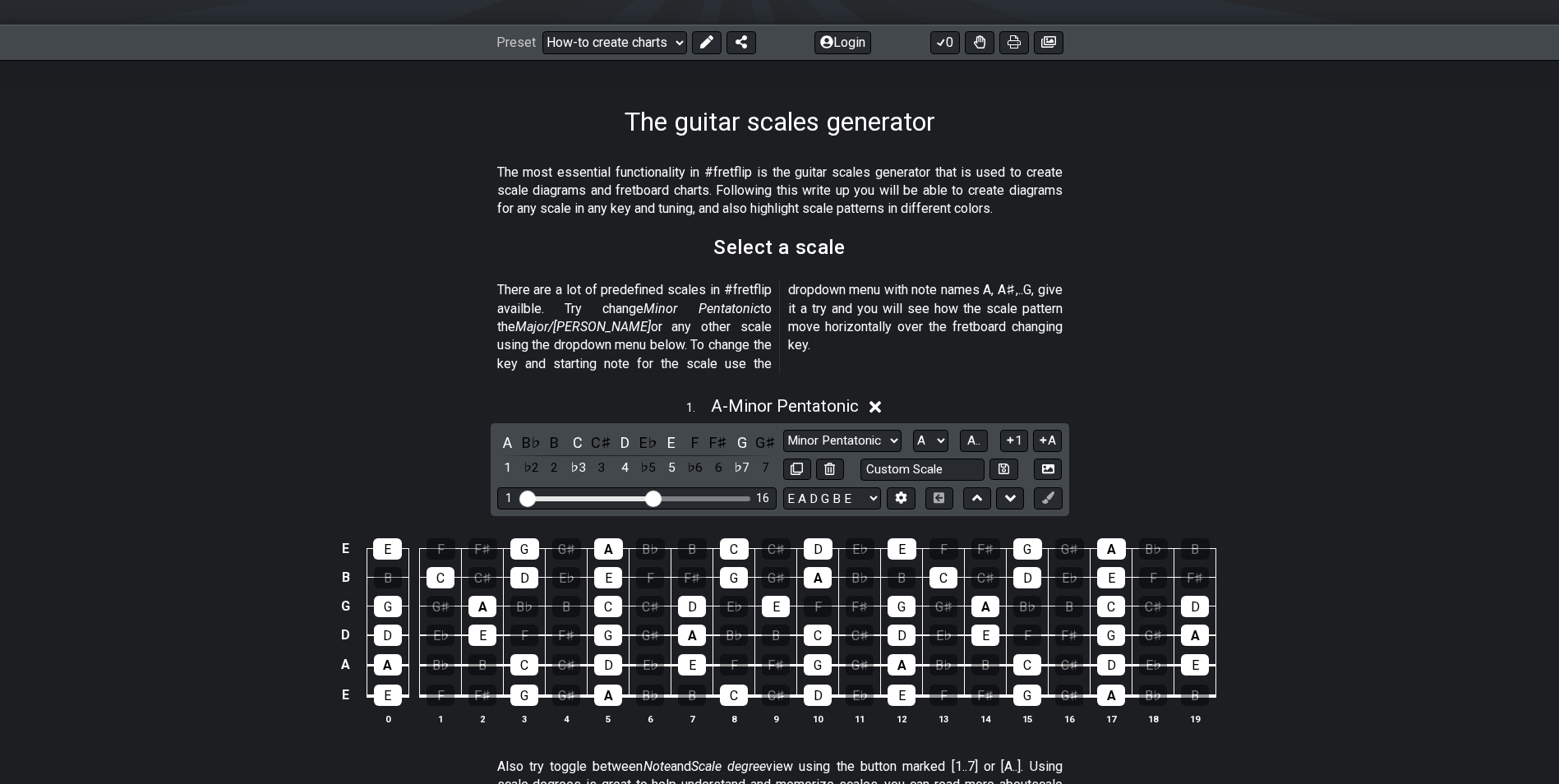
drag, startPoint x: 681, startPoint y: 475, endPoint x: 654, endPoint y: 474, distance: 27.0
click at [654, 497] on input "Visible fret range" at bounding box center [637, 497] width 234 height 0
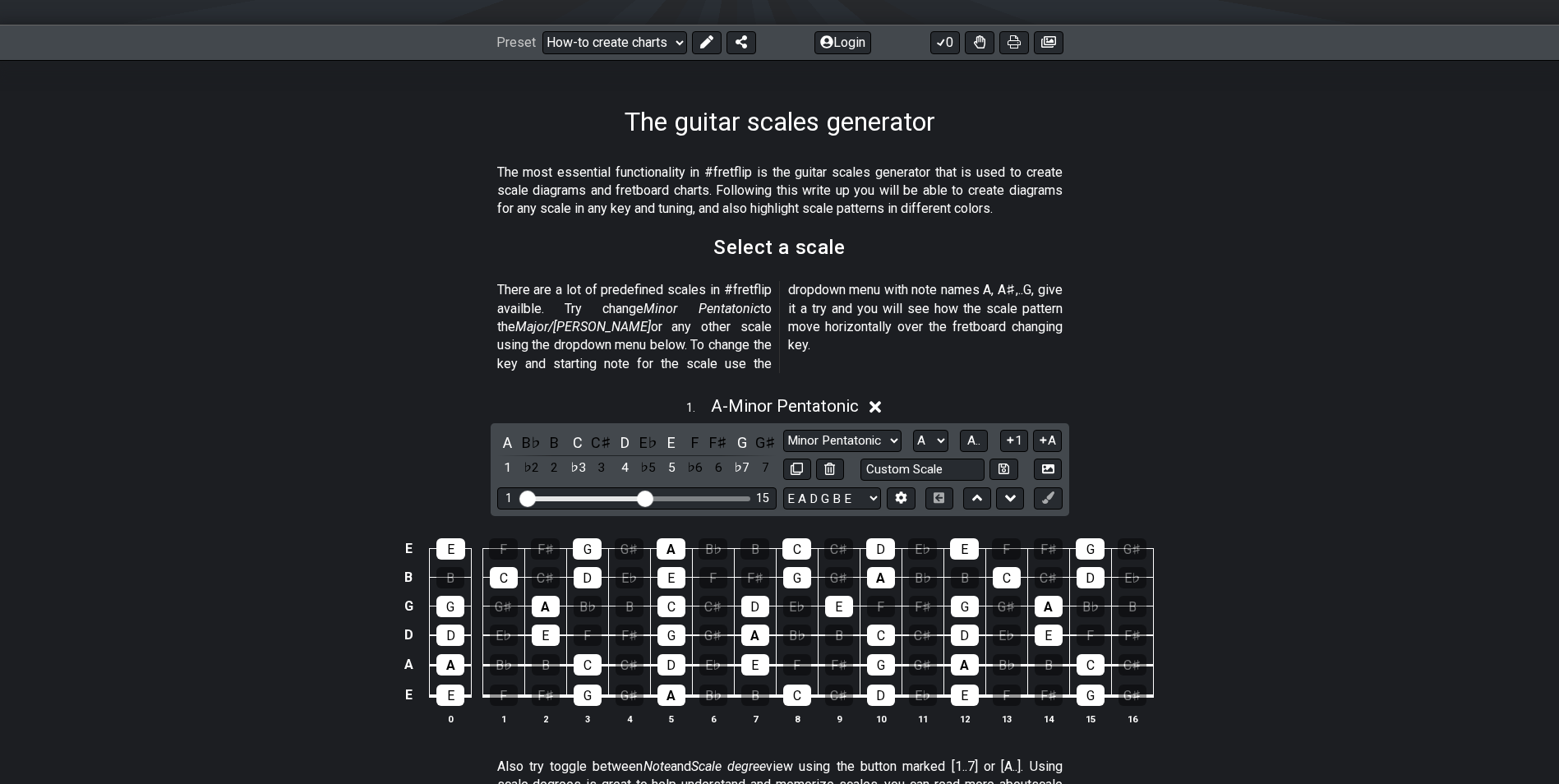
drag, startPoint x: 654, startPoint y: 474, endPoint x: 644, endPoint y: 478, distance: 10.8
click at [644, 497] on input "Visible fret range" at bounding box center [637, 497] width 234 height 0
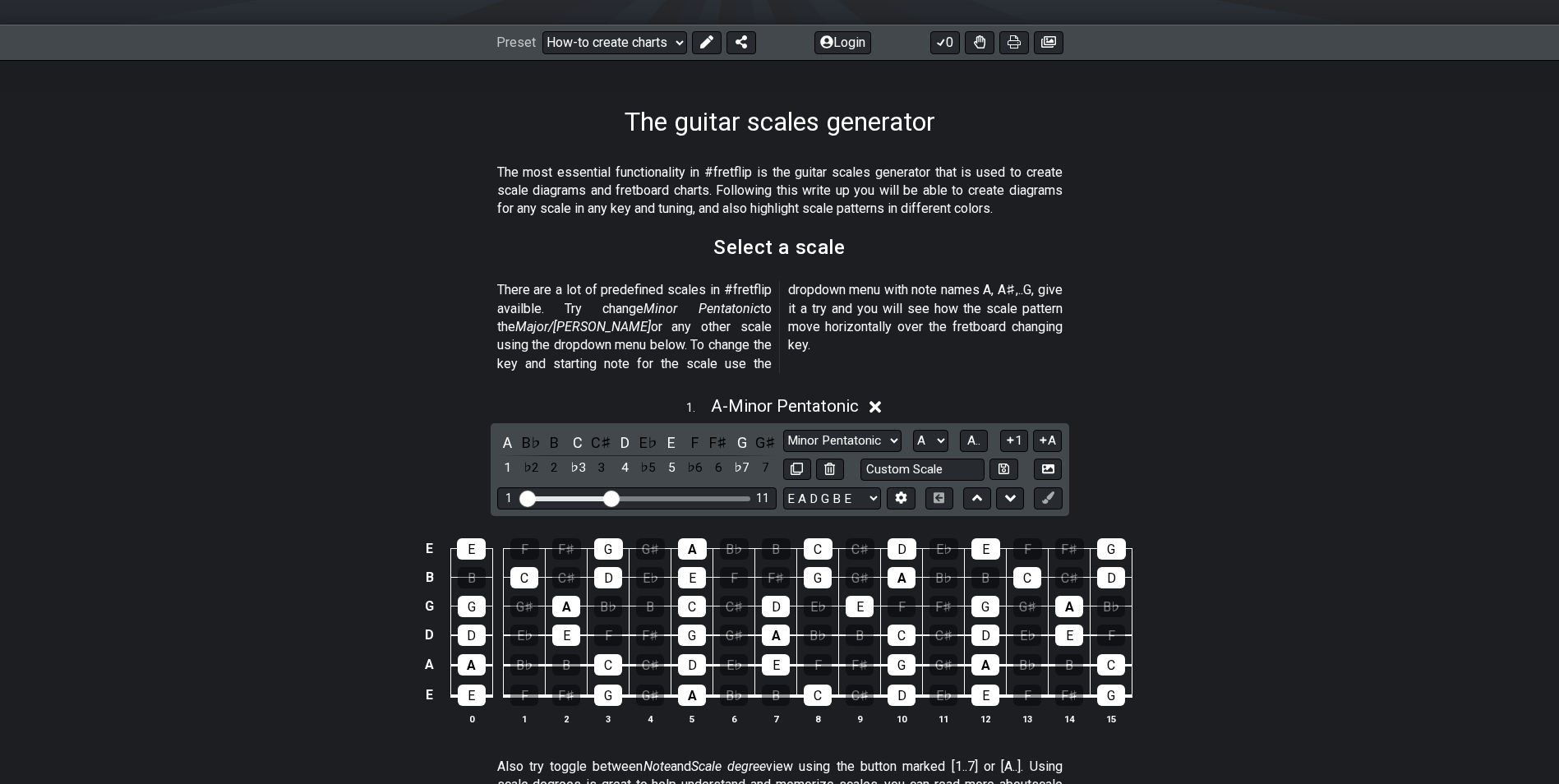
drag, startPoint x: 647, startPoint y: 478, endPoint x: 613, endPoint y: 478, distance: 34.0
click at [613, 497] on input "Visible fret range" at bounding box center [637, 497] width 234 height 0
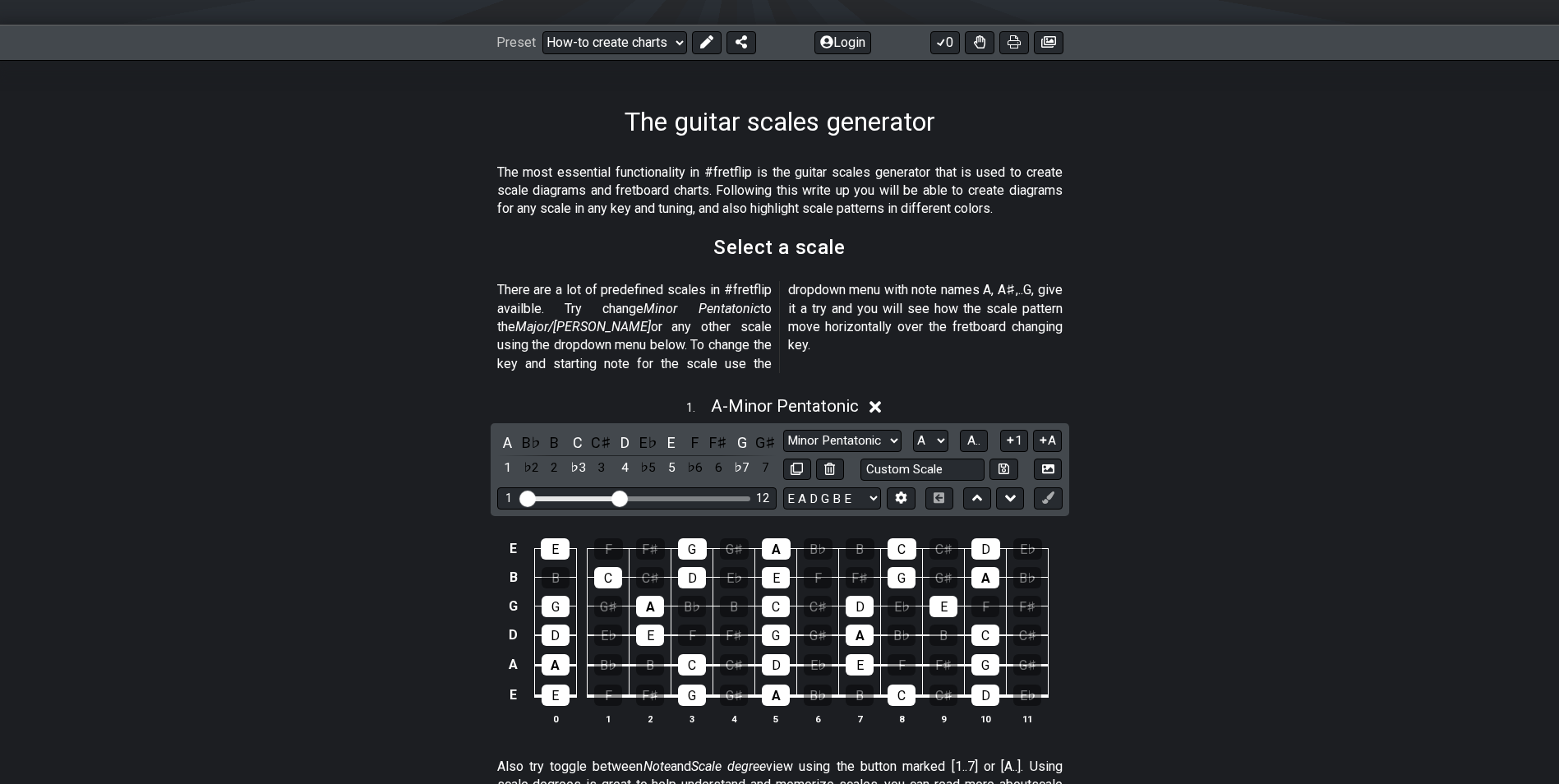
drag, startPoint x: 613, startPoint y: 478, endPoint x: 622, endPoint y: 482, distance: 9.8
click at [622, 497] on input "Visible fret range" at bounding box center [637, 497] width 234 height 0
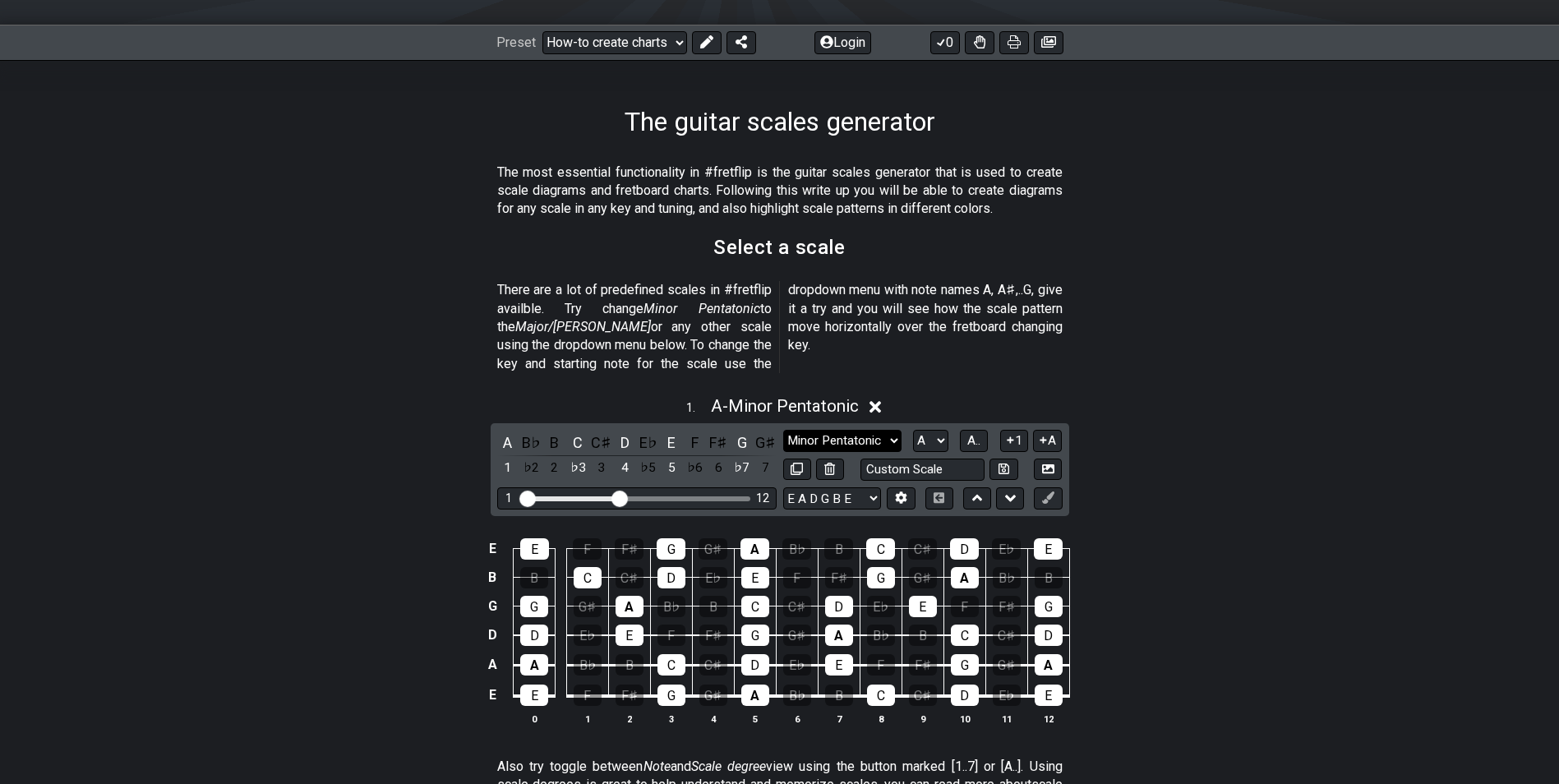
click at [873, 430] on select "Minor Pentatonic New Scale Minor Pentatonic Major Pentatonic Minor Blues Major …" at bounding box center [842, 441] width 118 height 23
click at [783, 430] on select "Minor Pentatonic New Scale Minor Pentatonic Major Pentatonic Minor Blues Major …" at bounding box center [842, 441] width 118 height 23
click at [874, 430] on select "Minor Pentatonic New Scale Minor Pentatonic Major Pentatonic Minor Blues Major …" at bounding box center [842, 441] width 118 height 23
select select "Major"
click at [783, 430] on select "Minor Pentatonic New Scale Minor Pentatonic Major Pentatonic Minor Blues Major …" at bounding box center [842, 441] width 118 height 23
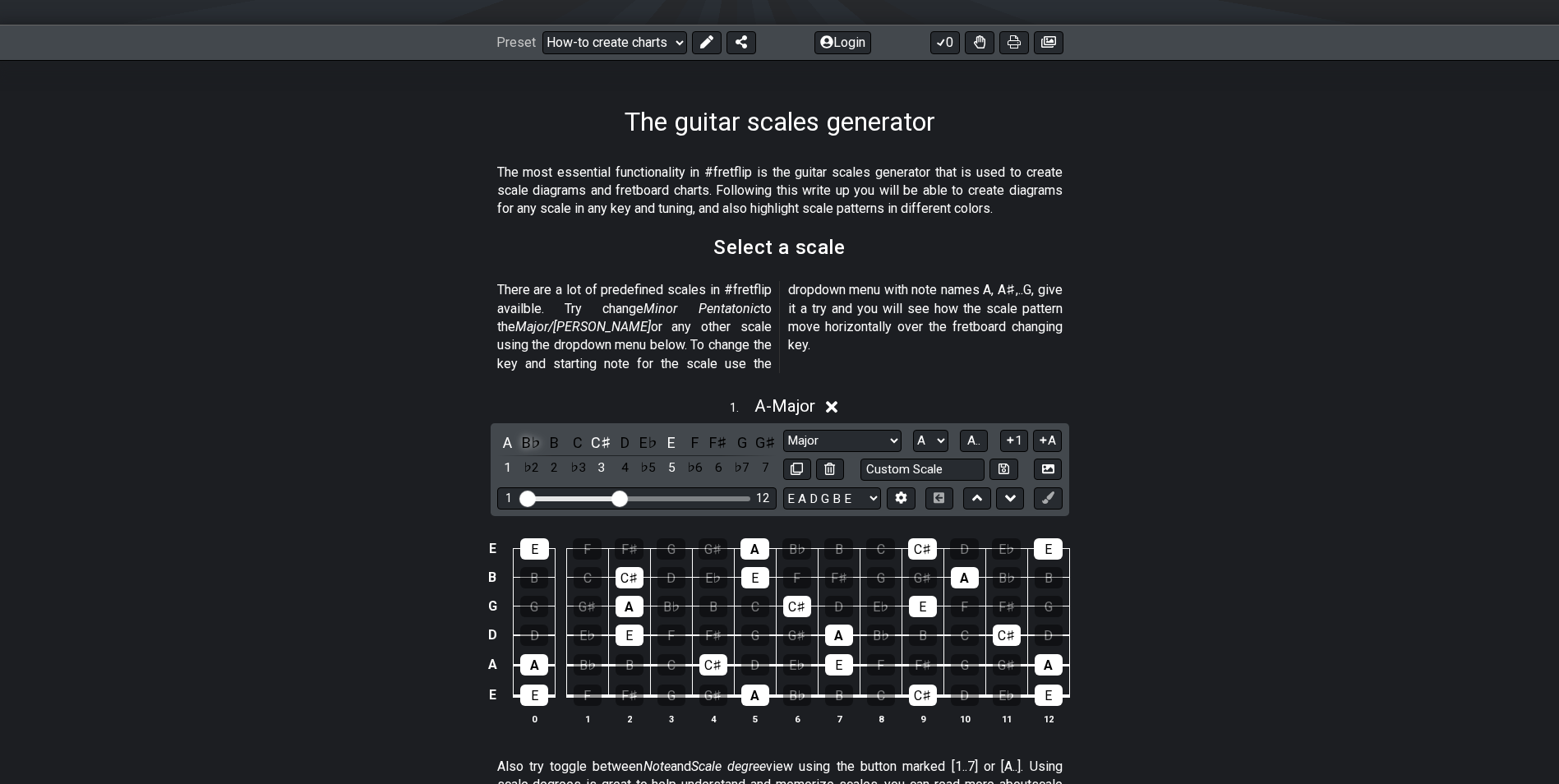
click at [529, 431] on div "B♭" at bounding box center [531, 443] width 22 height 23
click at [535, 431] on div "B♭" at bounding box center [531, 443] width 22 height 23
click at [555, 431] on div "B" at bounding box center [554, 443] width 22 height 23
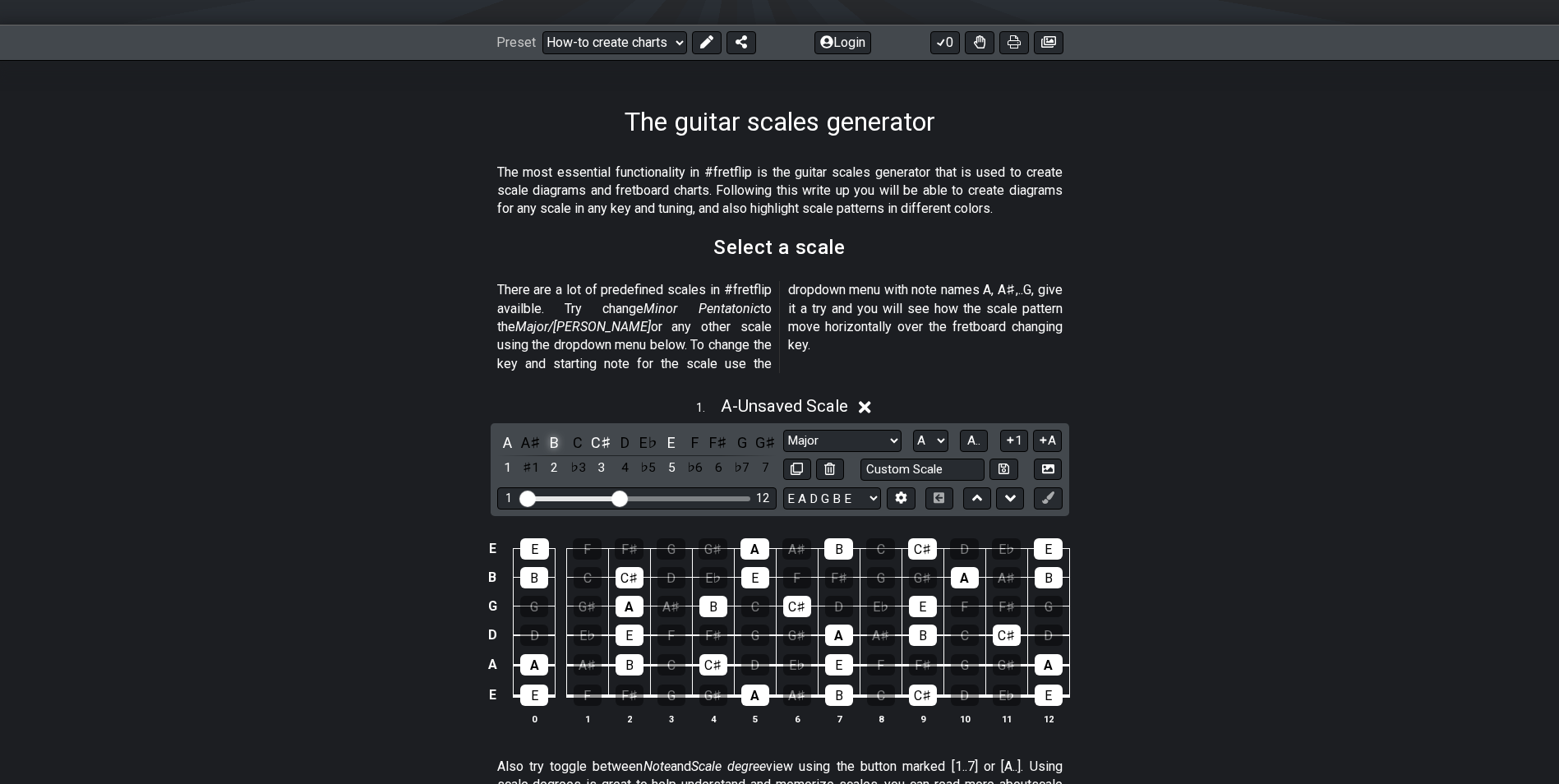
click at [555, 431] on div "B" at bounding box center [554, 443] width 22 height 23
click at [535, 431] on div "A♯" at bounding box center [531, 443] width 22 height 23
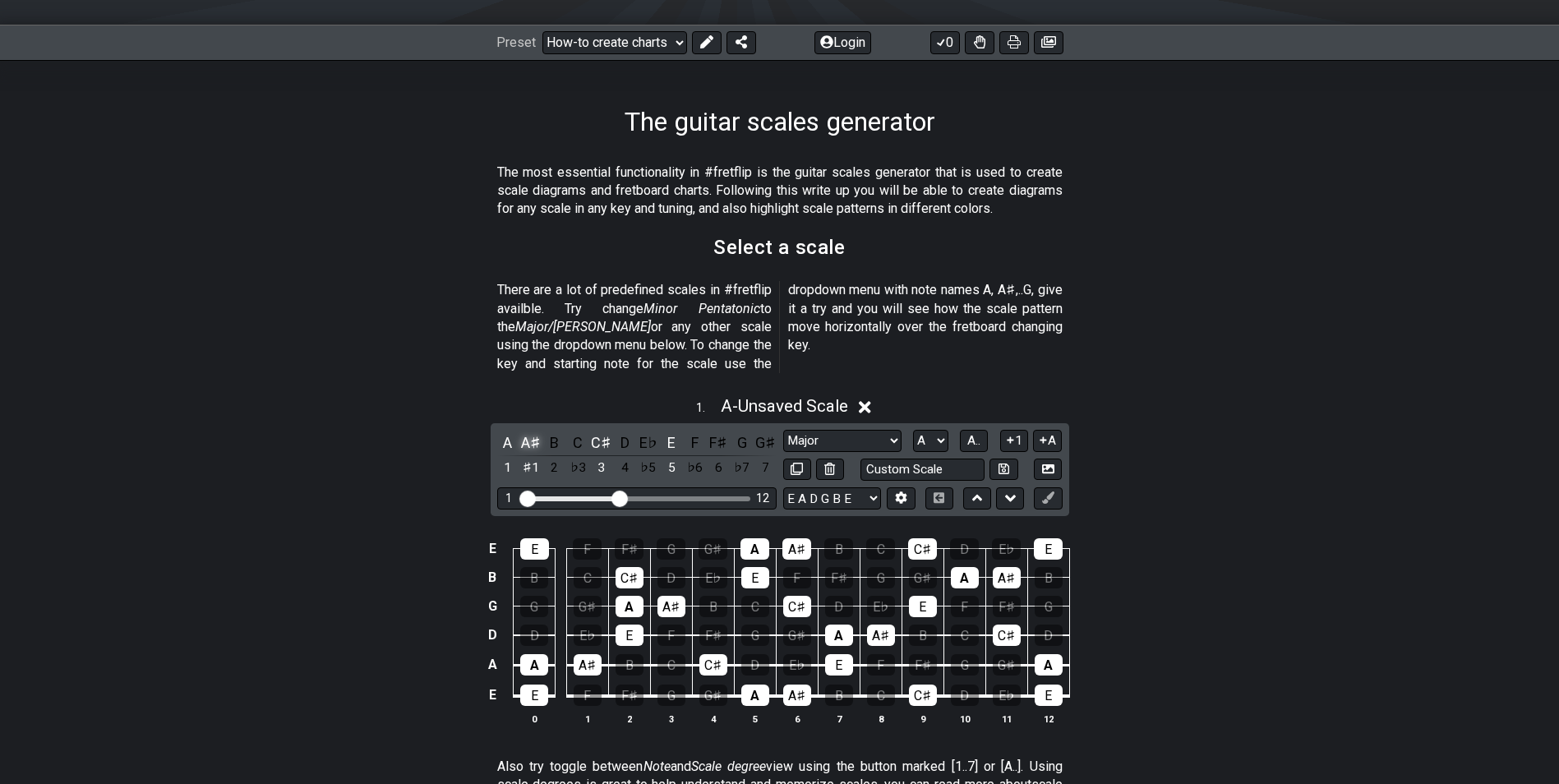
click at [535, 431] on div "A♯" at bounding box center [531, 443] width 22 height 23
click at [935, 430] on select "A♭ A A♯ B♭ B C C♯ D♭ D D♯ E♭ E F F♯ G♭ G G♯" at bounding box center [931, 441] width 36 height 23
select select "C"
click at [913, 430] on select "A♭ A A♯ B♭ B C C♯ D♭ D D♯ E♭ E F F♯ G♭ G G♯" at bounding box center [931, 441] width 36 height 23
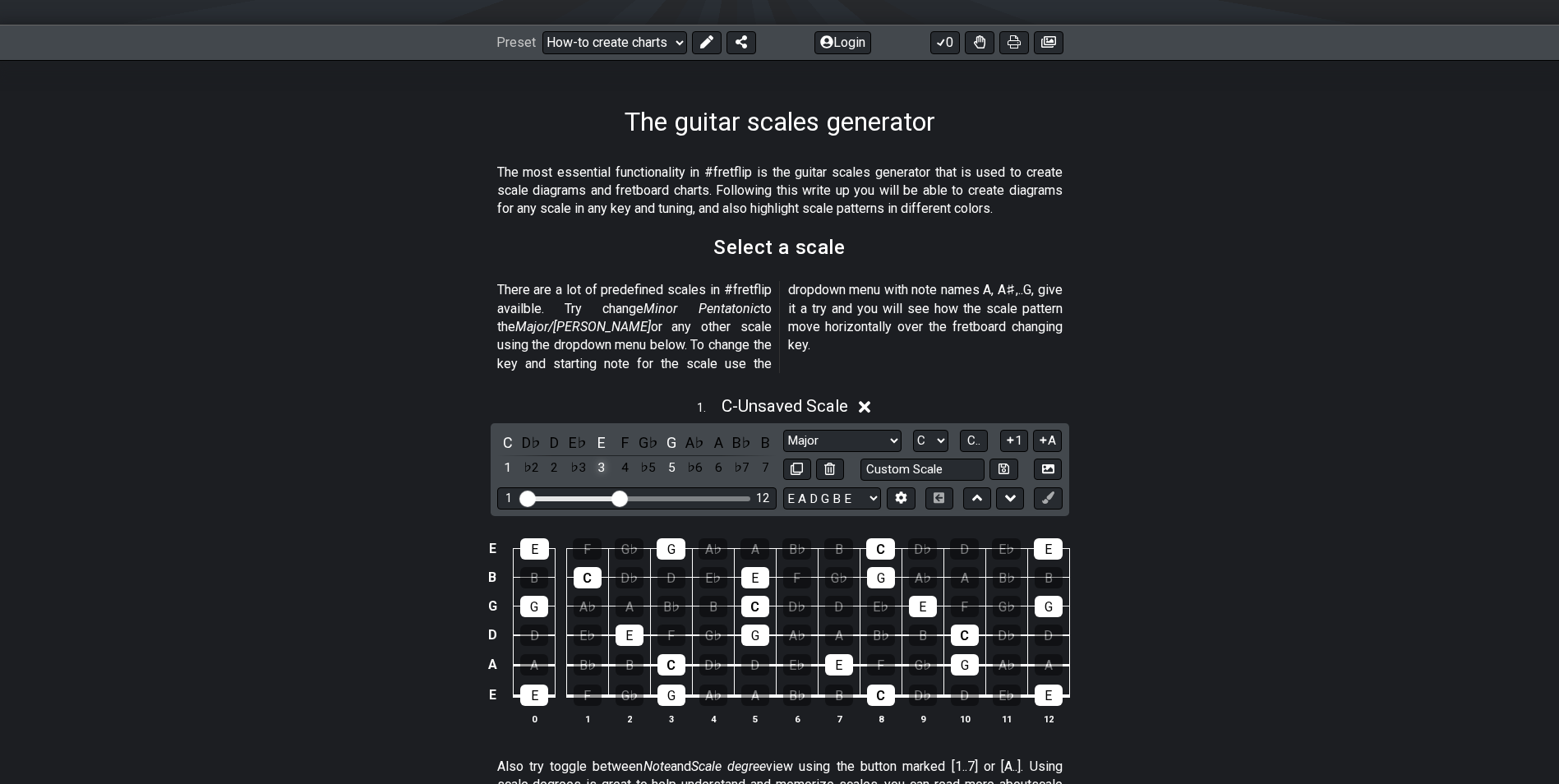
click at [598, 457] on div "3" at bounding box center [601, 468] width 22 height 23
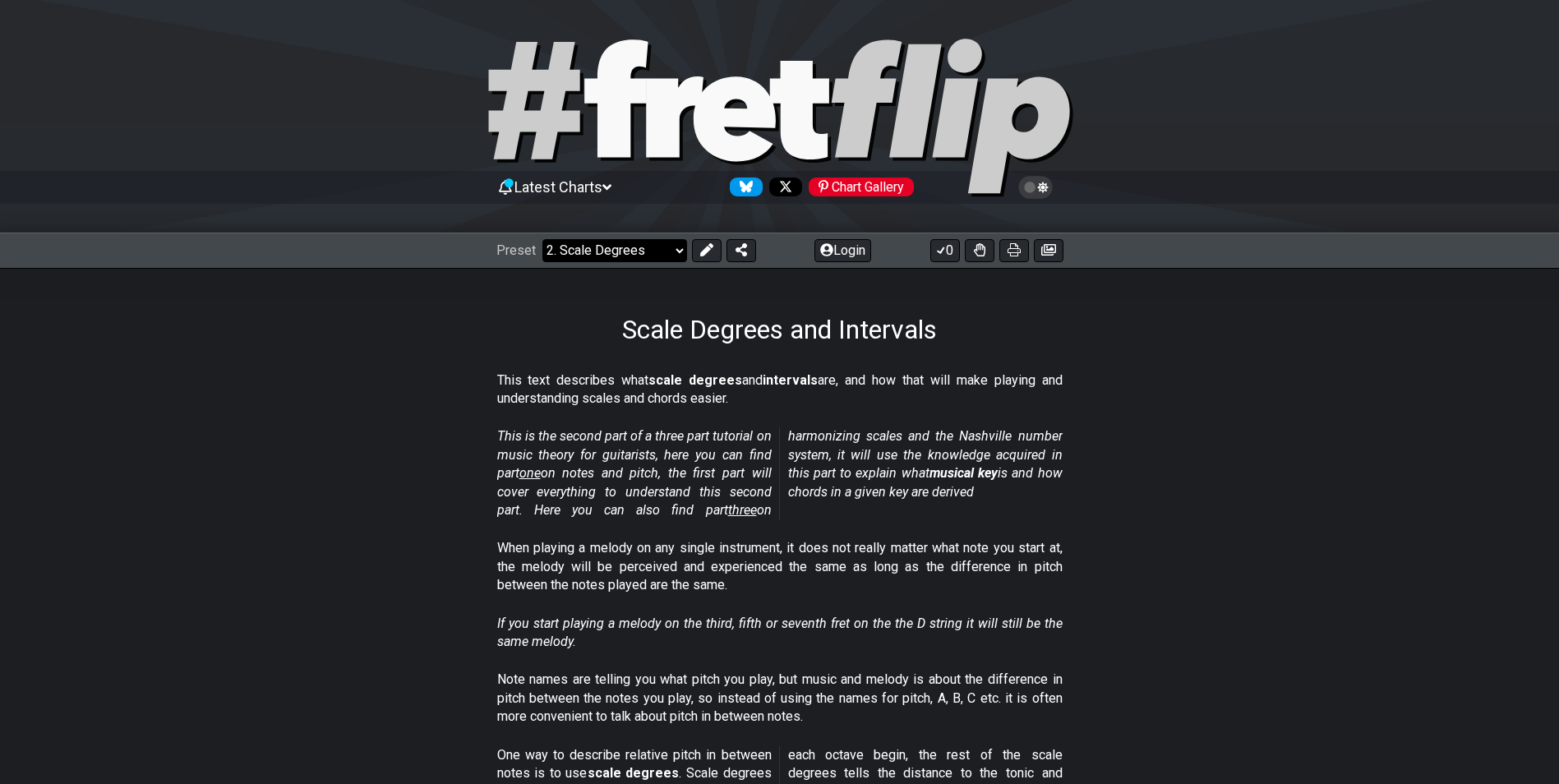
click at [613, 243] on select "Welcome to #fretflip! Initial Preset Custom Preset Minor Pentatonic Major Penta…" at bounding box center [614, 250] width 144 height 23
click at [1340, 464] on section "This is the second part of a three part tutorial on music theory for guitarists…" at bounding box center [780, 476] width 1559 height 112
click at [705, 248] on icon at bounding box center [706, 249] width 13 height 13
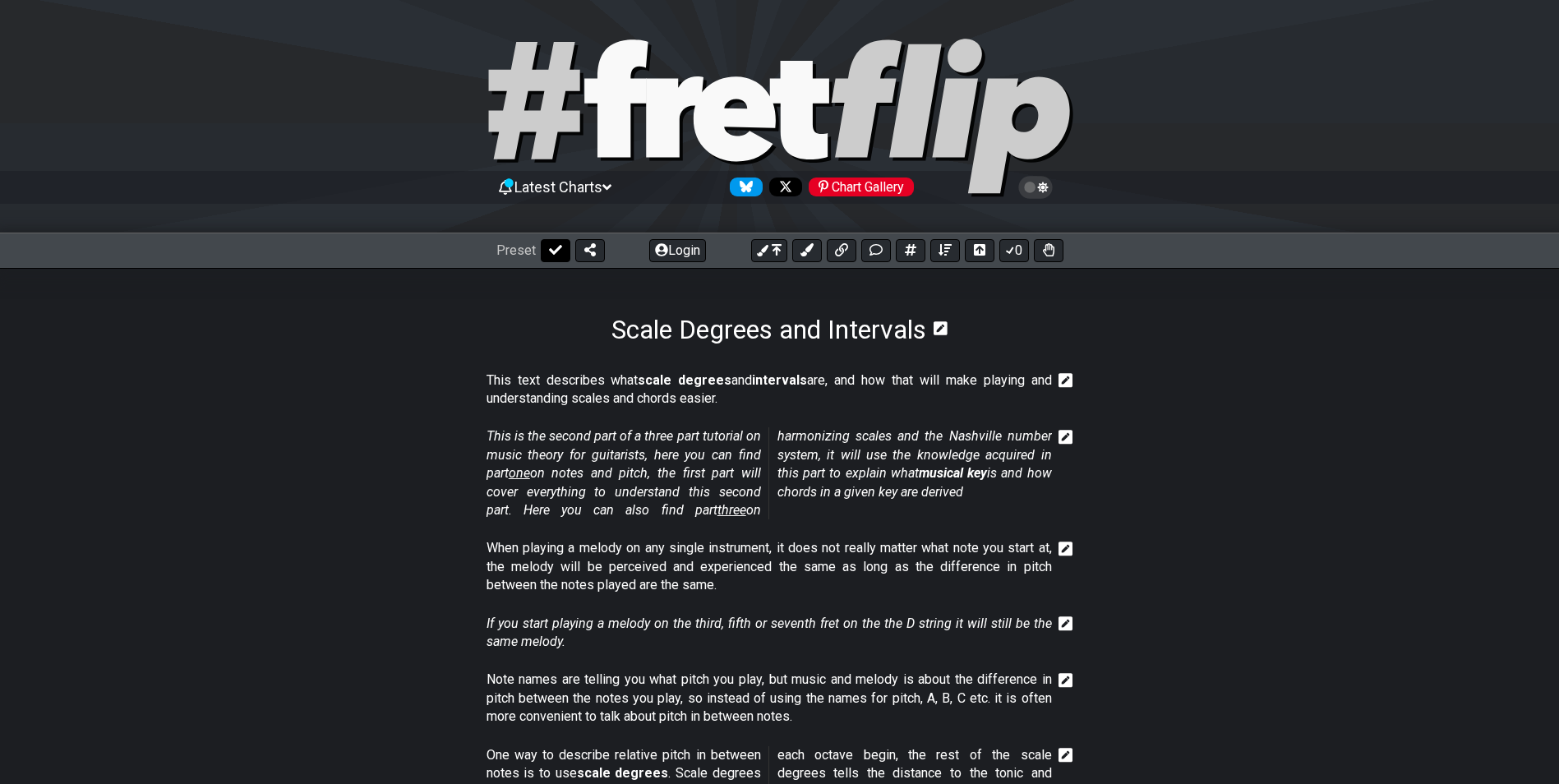
click at [562, 249] on button at bounding box center [556, 250] width 30 height 23
select select "/scale-degrees-and-intervals"
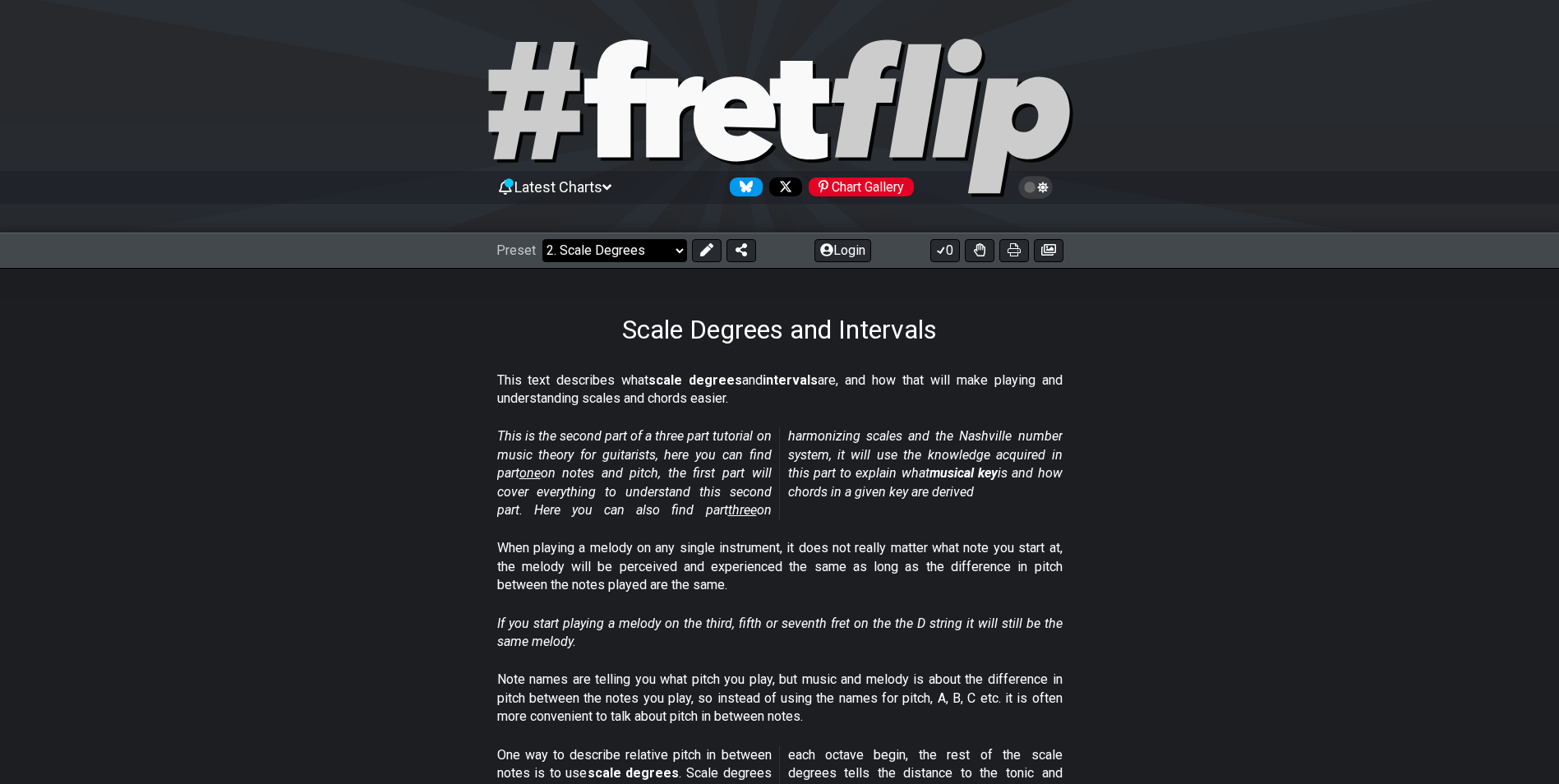
click at [661, 254] on select "Welcome to #fretflip! Initial Preset Custom Preset Minor Pentatonic Major Penta…" at bounding box center [614, 250] width 144 height 23
click at [1248, 538] on section "When playing a melody on any single instrument, it does not really matter what …" at bounding box center [780, 570] width 1559 height 75
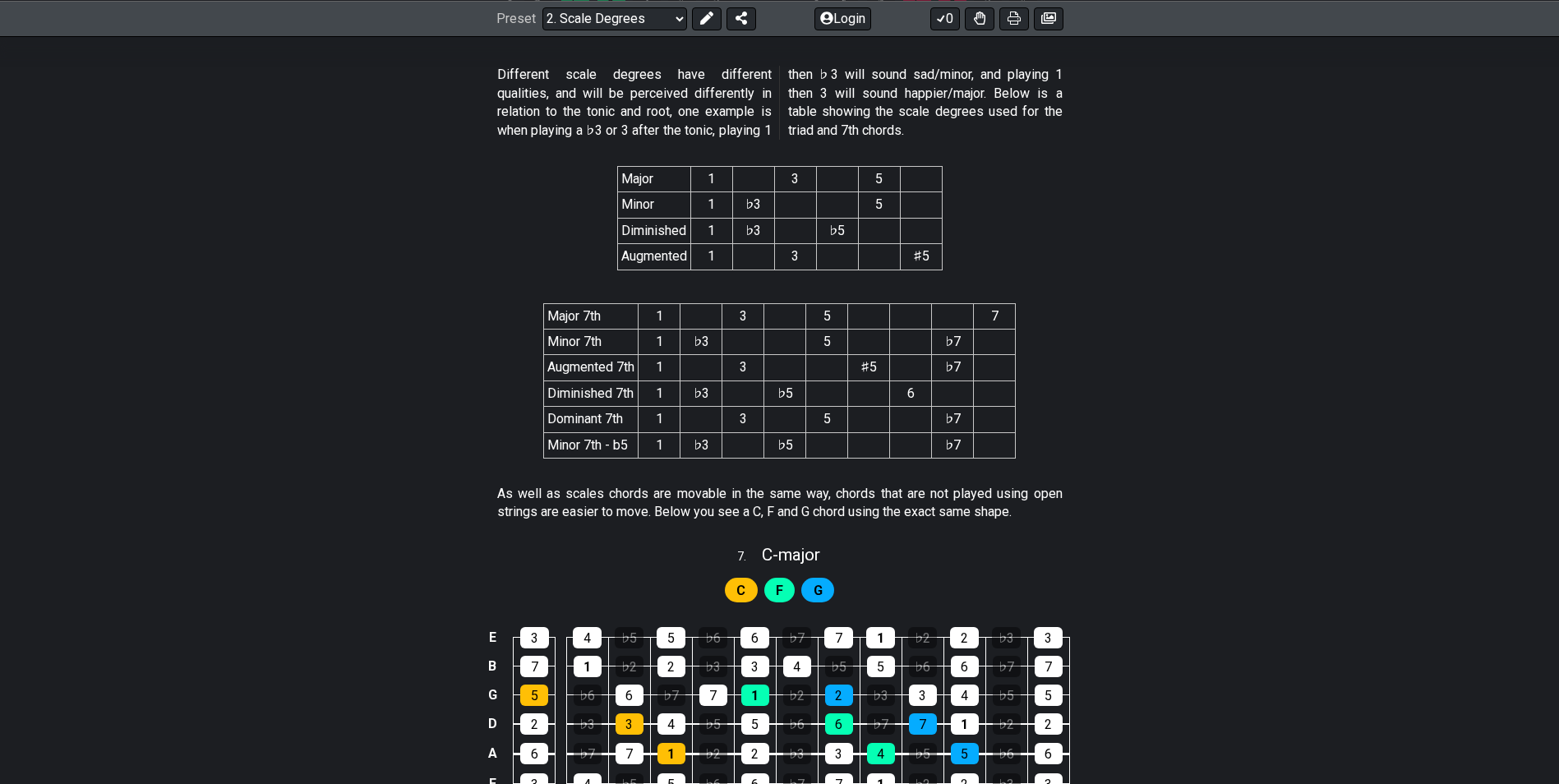
scroll to position [3615, 0]
